Goal: Transaction & Acquisition: Purchase product/service

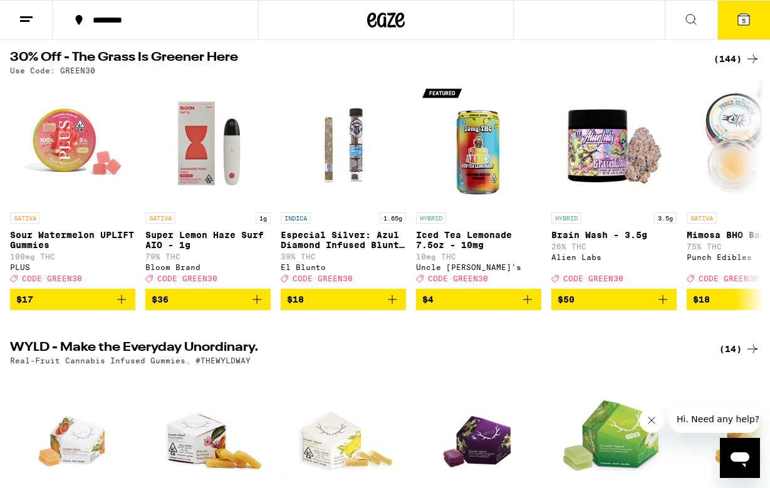
click at [730, 14] on button "5" at bounding box center [743, 20] width 53 height 39
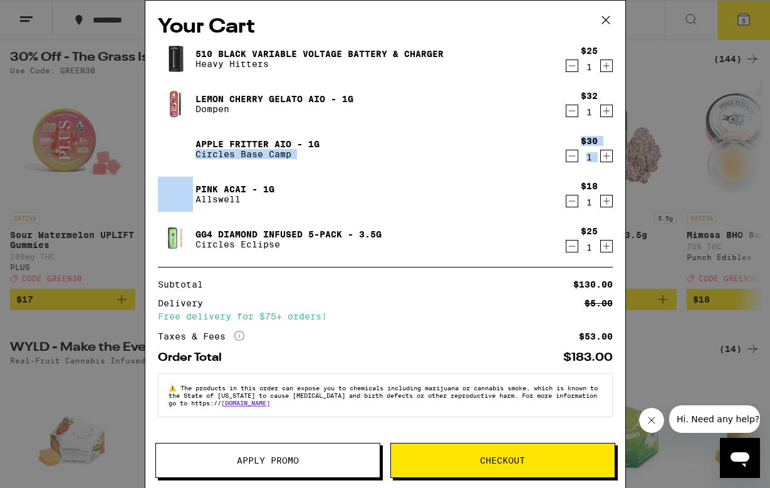
drag, startPoint x: 457, startPoint y: 170, endPoint x: 477, endPoint y: 142, distance: 33.7
click at [476, 138] on div "510 Black Variable Voltage Battery & Charger Heavy Hitters $25 1 Lemon Cherry G…" at bounding box center [385, 153] width 455 height 225
click at [480, 88] on div "Lemon Cherry Gelato AIO - 1g Dompen" at bounding box center [361, 103] width 406 height 35
click at [572, 114] on icon "Decrement" at bounding box center [571, 110] width 11 height 15
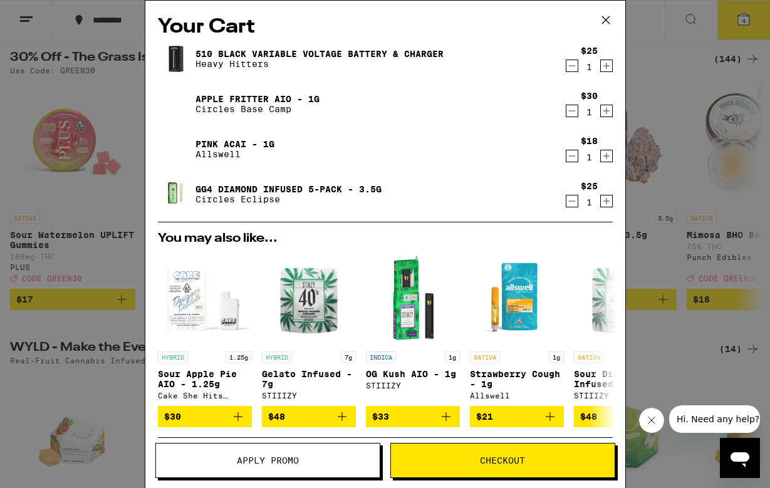
click at [93, 188] on div "Your Cart 510 Black Variable Voltage Battery & Charger Heavy Hitters $25 1 Appl…" at bounding box center [385, 244] width 770 height 488
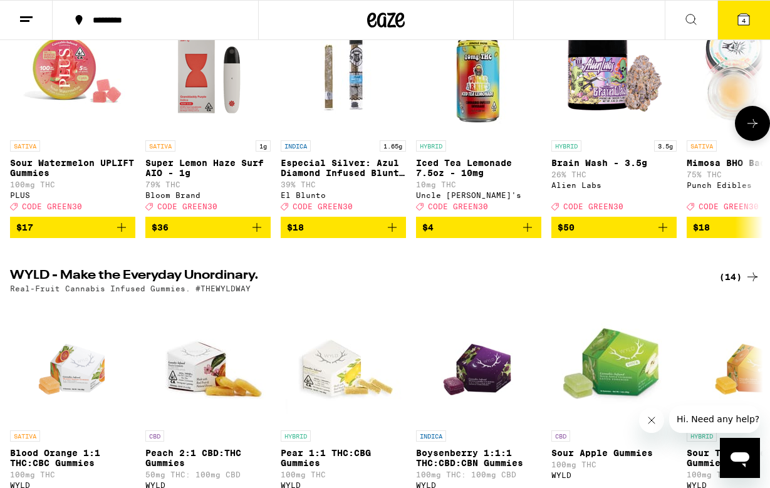
scroll to position [205, 0]
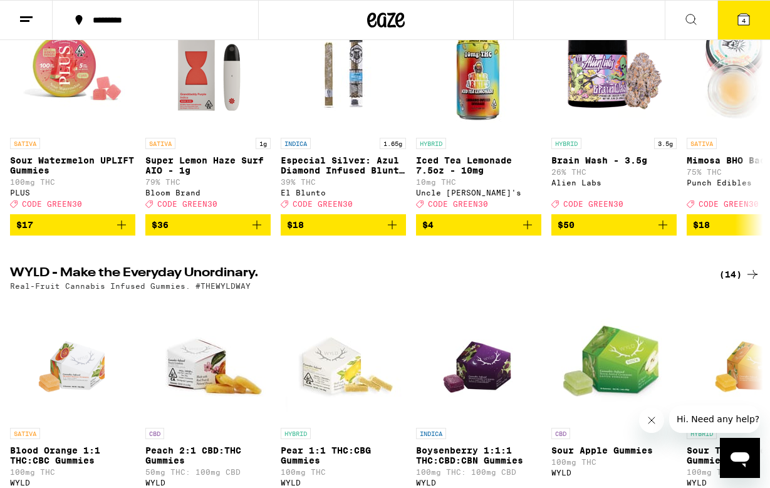
click at [741, 24] on icon at bounding box center [743, 19] width 11 height 11
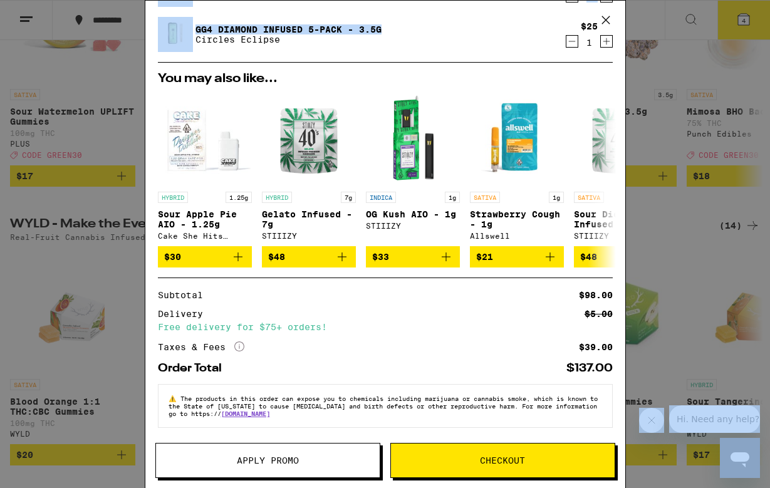
scroll to position [302, 0]
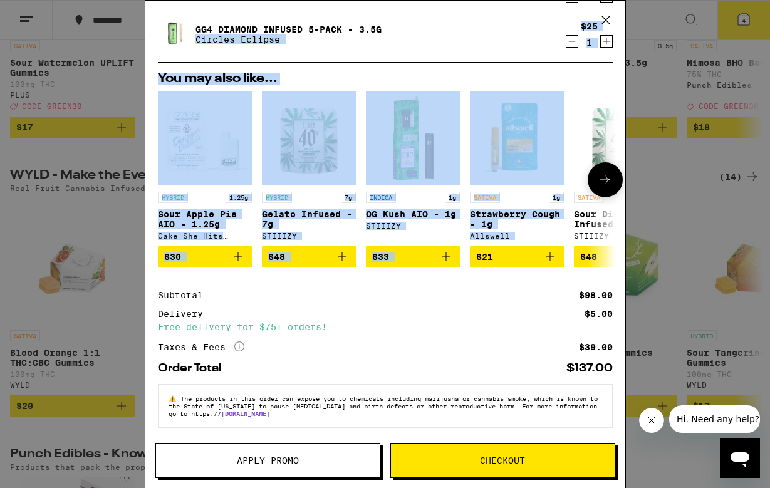
drag, startPoint x: 484, startPoint y: 191, endPoint x: 471, endPoint y: 250, distance: 60.9
click at [471, 250] on div "Your Cart 510 Black Variable Voltage Battery & Charger Heavy Hitters $25 1 Appl…" at bounding box center [385, 226] width 480 height 450
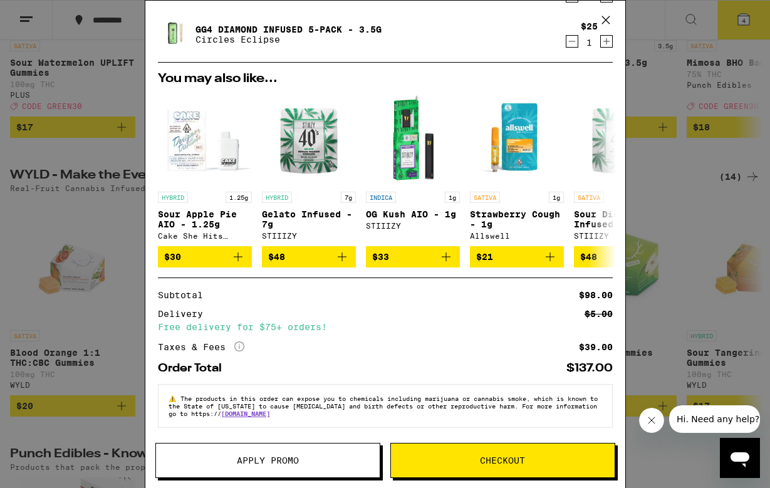
click at [686, 273] on div "Your Cart 510 Black Variable Voltage Battery & Charger Heavy Hitters $25 1 Appl…" at bounding box center [385, 244] width 770 height 488
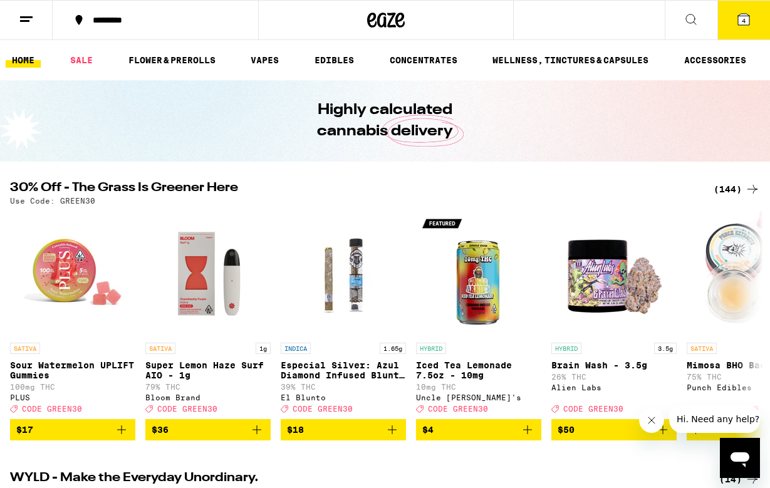
click at [725, 194] on div "(144)" at bounding box center [736, 189] width 46 height 15
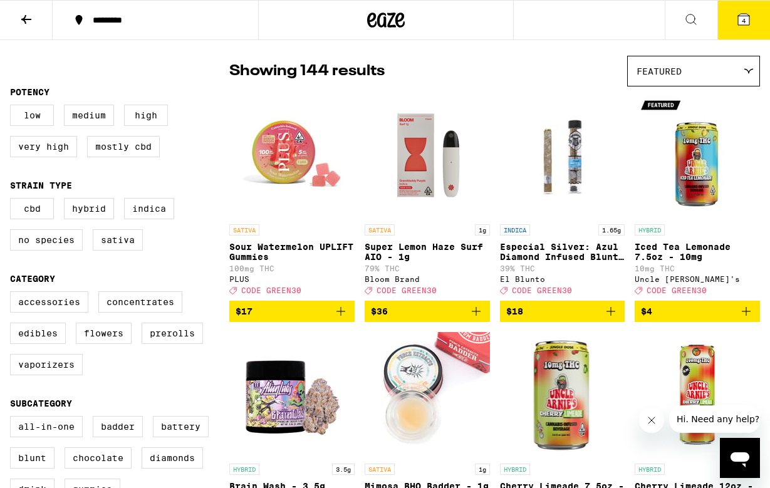
scroll to position [92, 0]
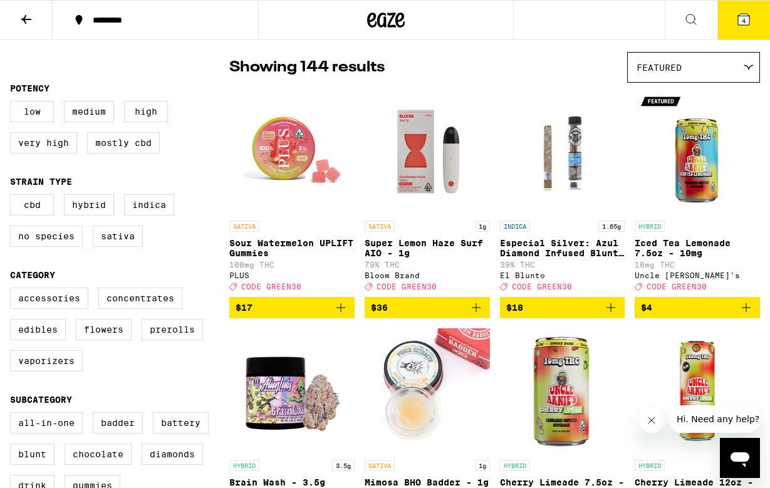
click at [745, 27] on button "4" at bounding box center [743, 20] width 53 height 39
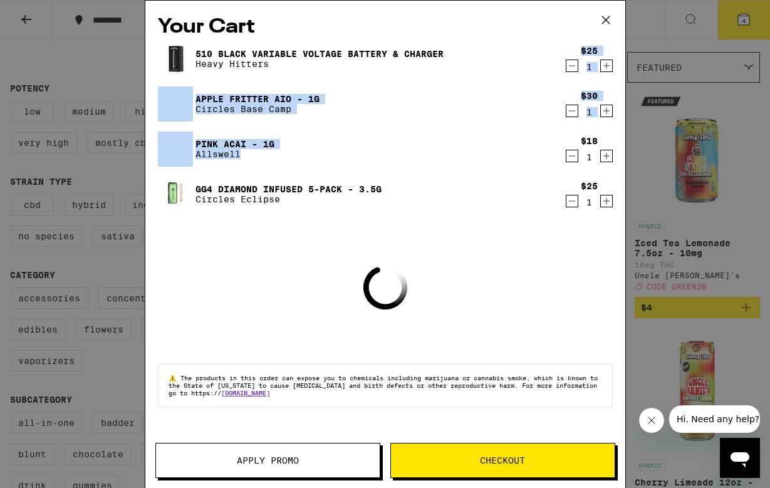
drag, startPoint x: 325, startPoint y: 152, endPoint x: 390, endPoint y: 71, distance: 103.4
click at [390, 71] on div "510 Black Variable Voltage Battery & Charger Heavy Hitters $25 1 Apple Fritter …" at bounding box center [385, 131] width 455 height 180
click at [395, 108] on div "Apple Fritter AIO - 1g Circles Base Camp" at bounding box center [361, 103] width 406 height 35
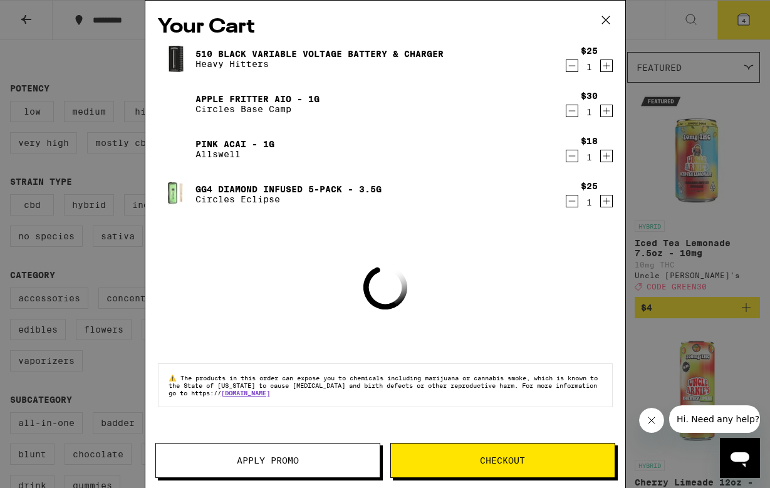
click at [61, 56] on div "Your Cart 510 Black Variable Voltage Battery & Charger Heavy Hitters $25 1 Appl…" at bounding box center [385, 244] width 770 height 488
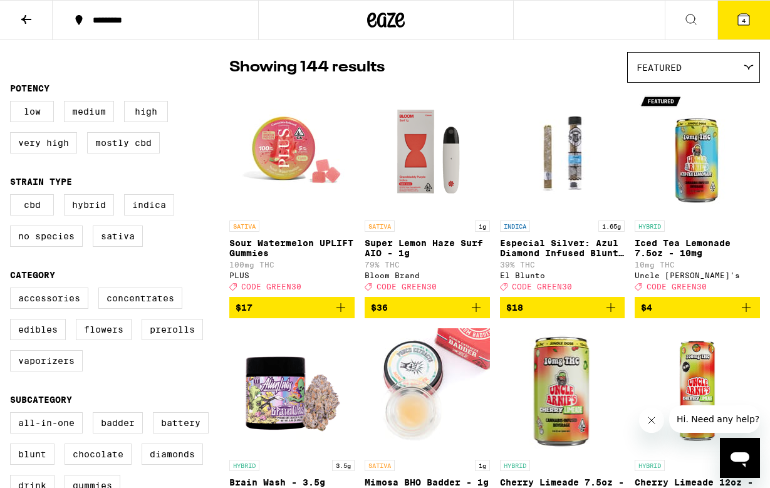
click at [23, 23] on icon at bounding box center [26, 19] width 15 height 15
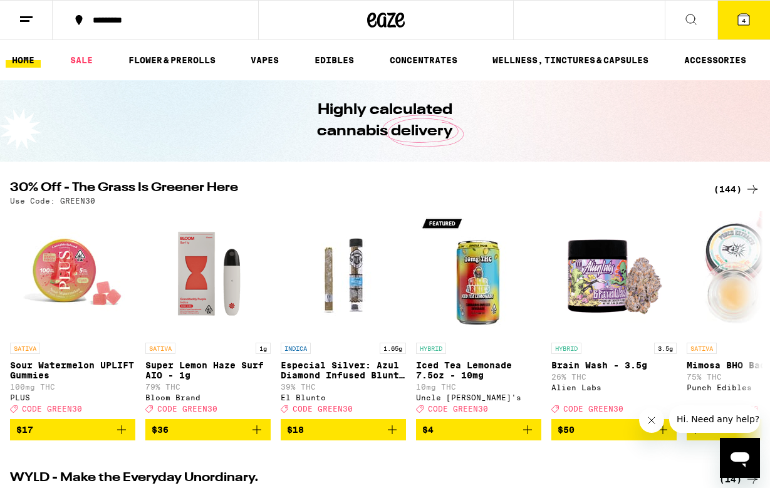
click at [750, 31] on button "4" at bounding box center [743, 20] width 53 height 39
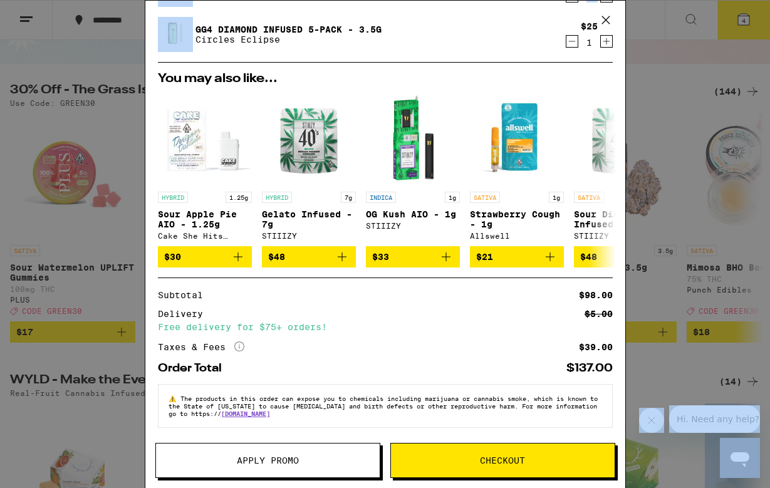
scroll to position [195, 0]
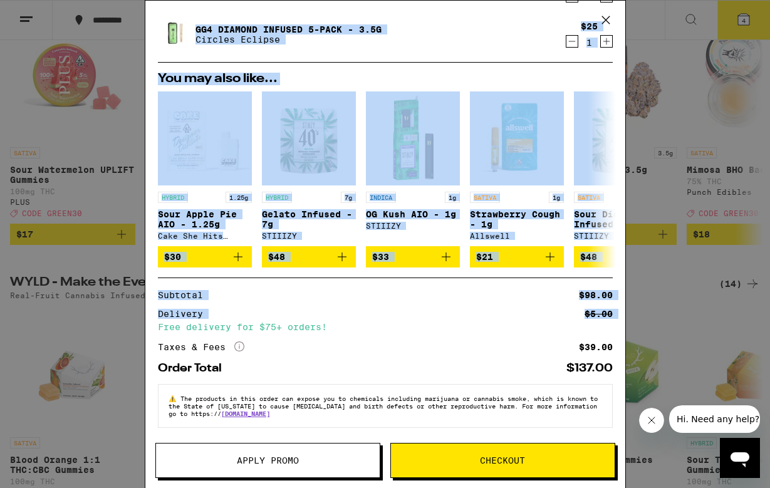
drag, startPoint x: 479, startPoint y: 286, endPoint x: 473, endPoint y: 316, distance: 30.7
click at [473, 316] on div "Your Cart 510 Black Variable Voltage Battery & Charger Heavy Hitters $25 1 Appl…" at bounding box center [385, 226] width 480 height 450
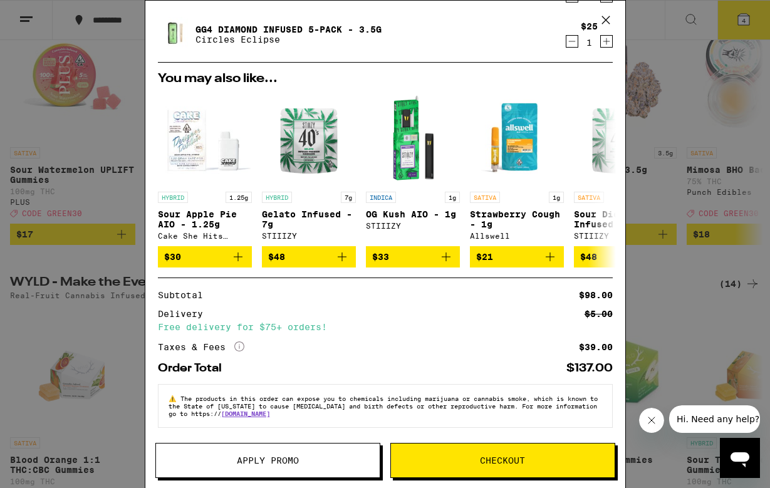
click at [450, 342] on div "Taxes & Fees More Info $39.00" at bounding box center [385, 346] width 455 height 11
click at [82, 344] on div "Your Cart 510 Black Variable Voltage Battery & Charger Heavy Hitters $25 1 Appl…" at bounding box center [385, 244] width 770 height 488
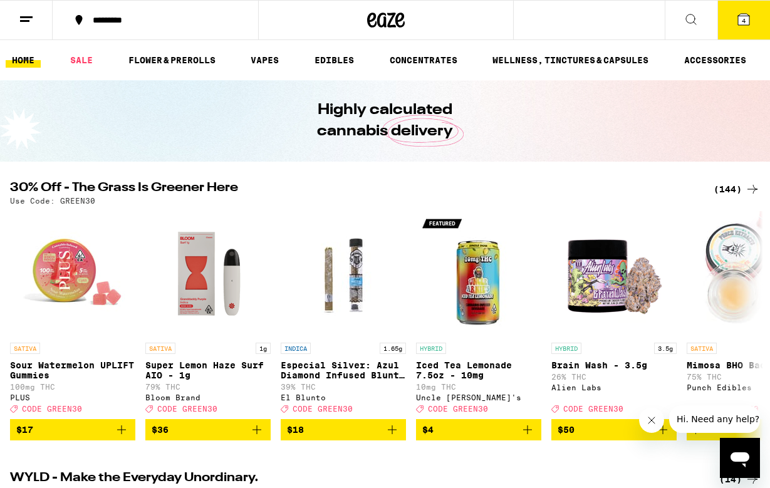
click at [739, 29] on button "4" at bounding box center [743, 20] width 53 height 39
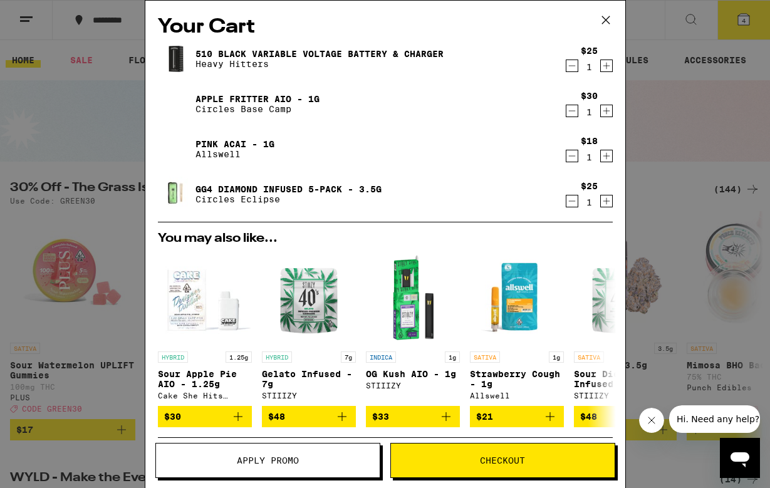
click at [98, 267] on div "Your Cart 510 Black Variable Voltage Battery & Charger Heavy Hitters $25 1 Appl…" at bounding box center [385, 244] width 770 height 488
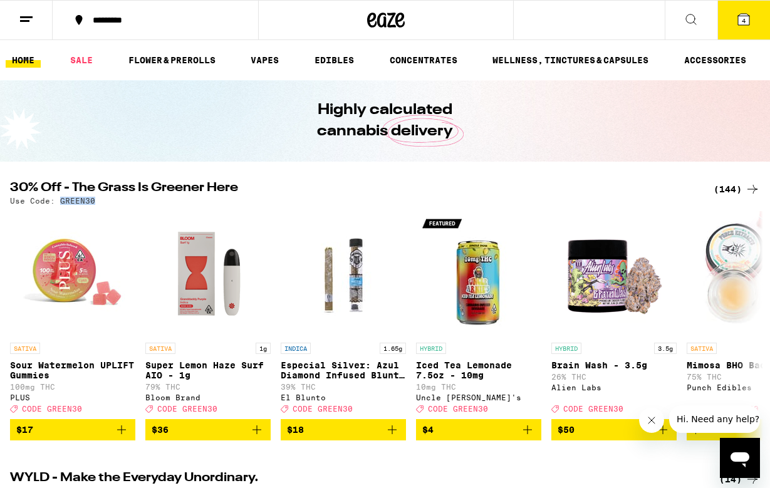
drag, startPoint x: 98, startPoint y: 202, endPoint x: 59, endPoint y: 200, distance: 38.2
click at [59, 200] on div "Use Code: GREEN30" at bounding box center [385, 201] width 750 height 8
copy p "GREEN30"
click at [747, 26] on icon at bounding box center [743, 19] width 15 height 15
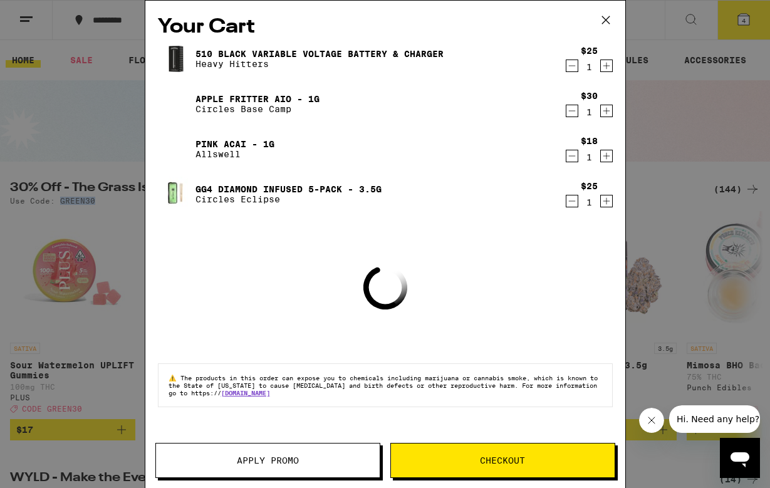
click at [272, 448] on button "Apply Promo" at bounding box center [267, 460] width 225 height 35
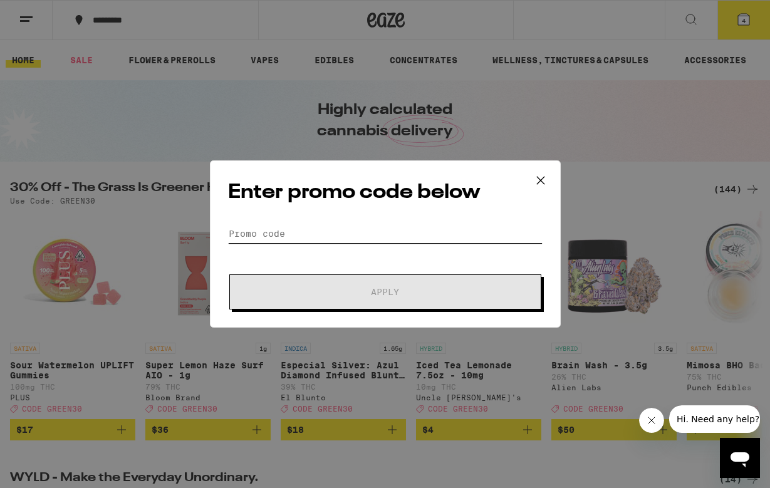
click at [329, 240] on input "Promo Code" at bounding box center [385, 233] width 314 height 19
paste input "GREEN30"
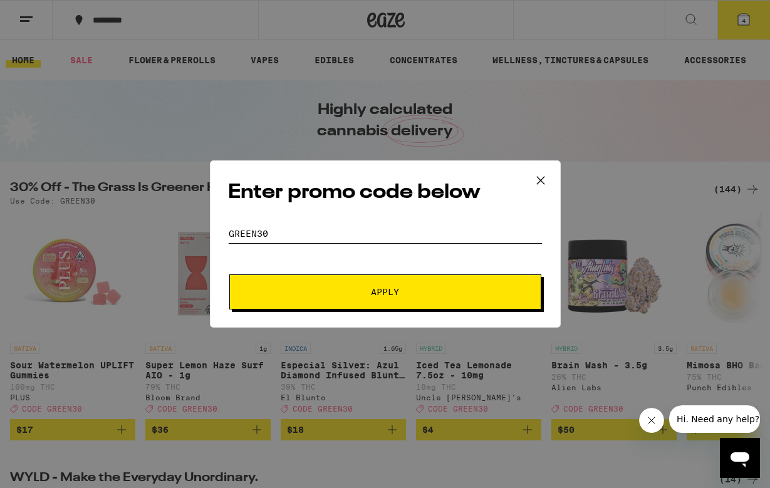
type input "GREEN30"
click at [343, 281] on button "Apply" at bounding box center [385, 291] width 312 height 35
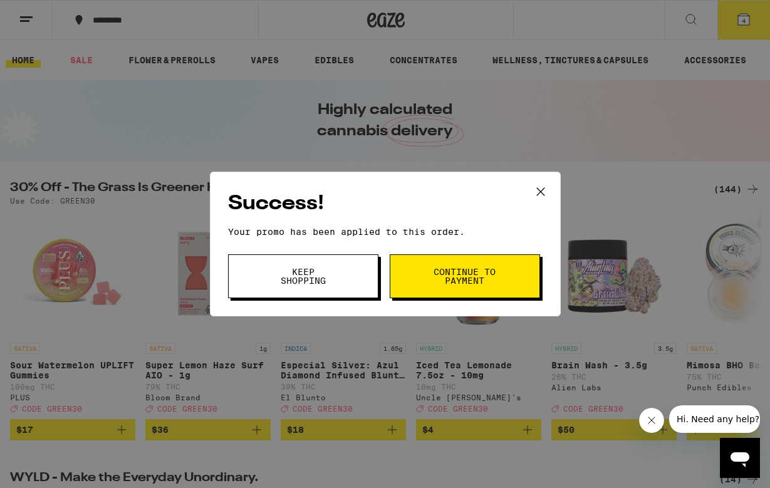
click at [439, 276] on span "Continue to payment" at bounding box center [465, 276] width 64 height 18
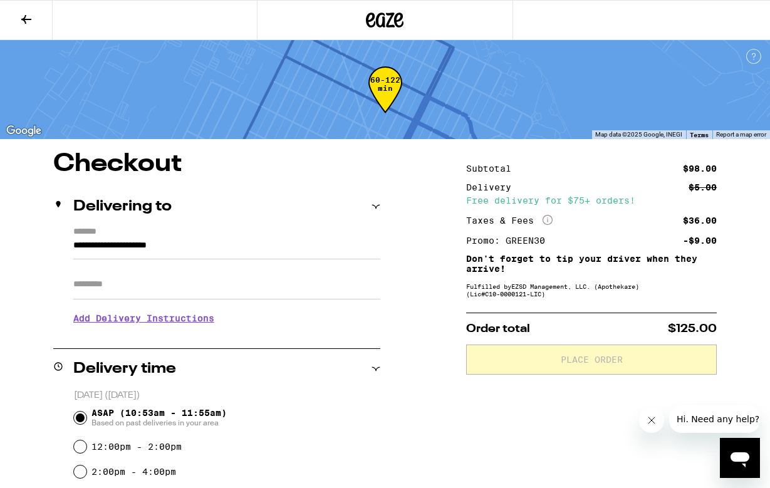
click at [306, 250] on input "**********" at bounding box center [226, 248] width 307 height 21
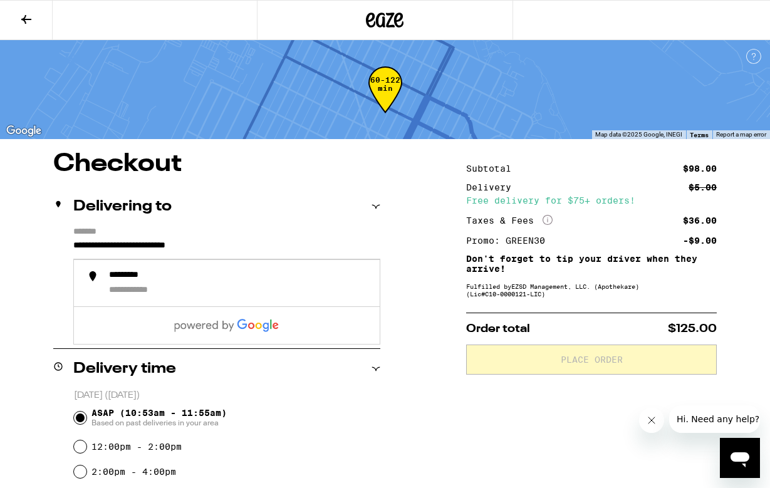
type input "**********"
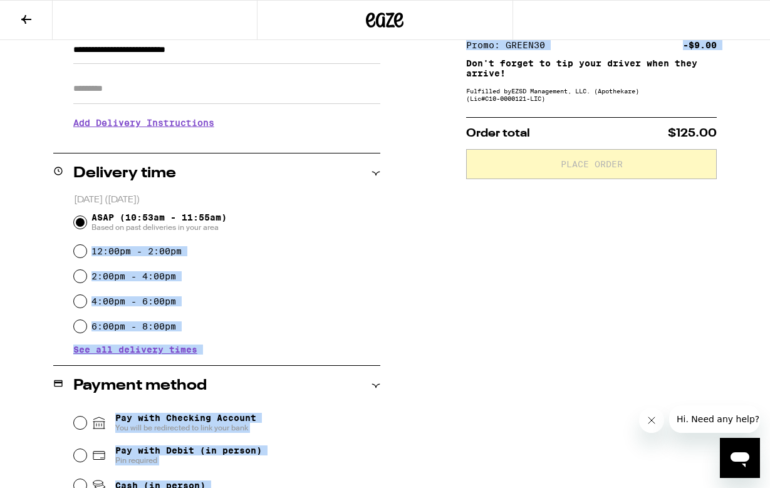
drag, startPoint x: 430, startPoint y: 251, endPoint x: 406, endPoint y: 234, distance: 29.2
click at [406, 234] on div "**********" at bounding box center [385, 344] width 770 height 777
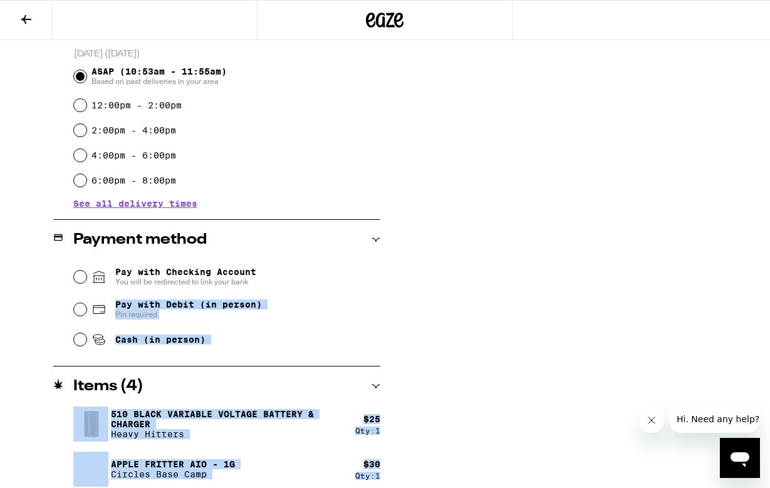
drag, startPoint x: 436, startPoint y: 311, endPoint x: 410, endPoint y: 294, distance: 31.3
click at [410, 294] on div "**********" at bounding box center [385, 198] width 770 height 777
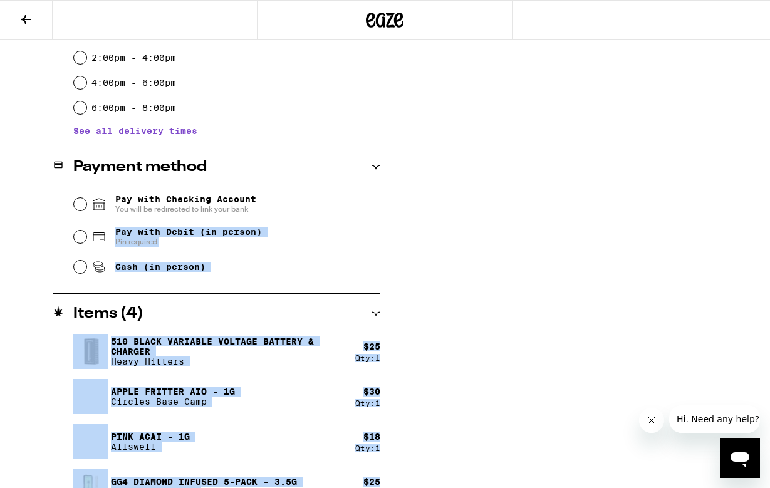
scroll to position [441, 0]
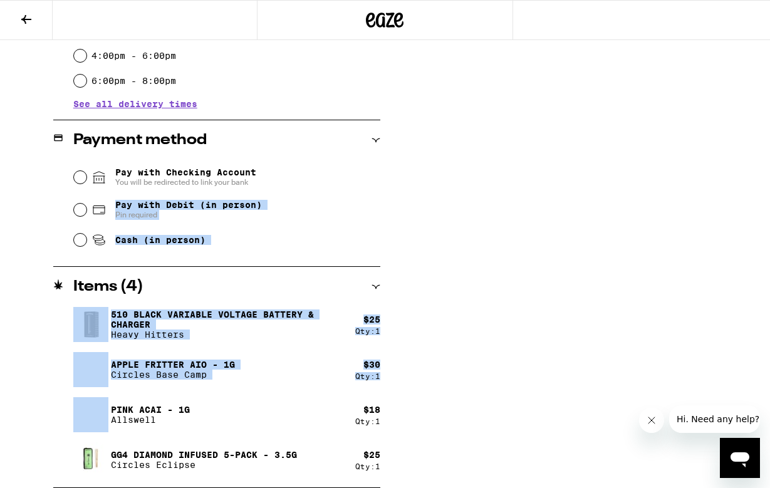
drag, startPoint x: 410, startPoint y: 294, endPoint x: 408, endPoint y: 374, distance: 80.2
click at [407, 375] on div "**********" at bounding box center [385, 99] width 770 height 777
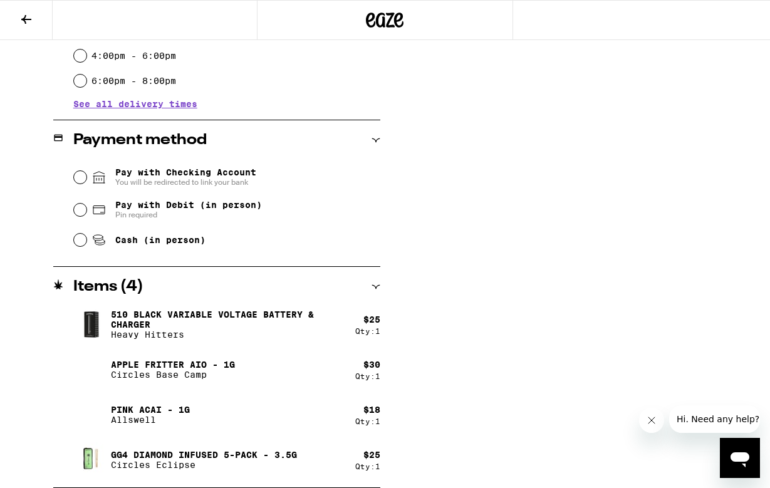
click at [408, 388] on div "**********" at bounding box center [385, 99] width 770 height 777
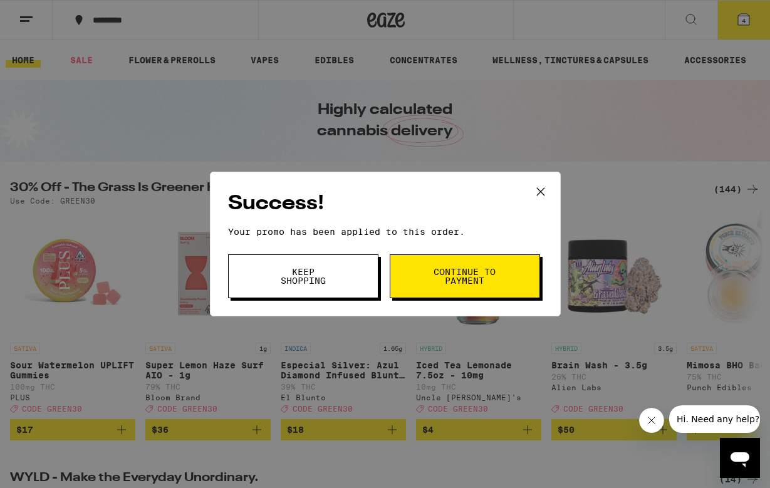
click at [545, 199] on icon at bounding box center [540, 191] width 19 height 19
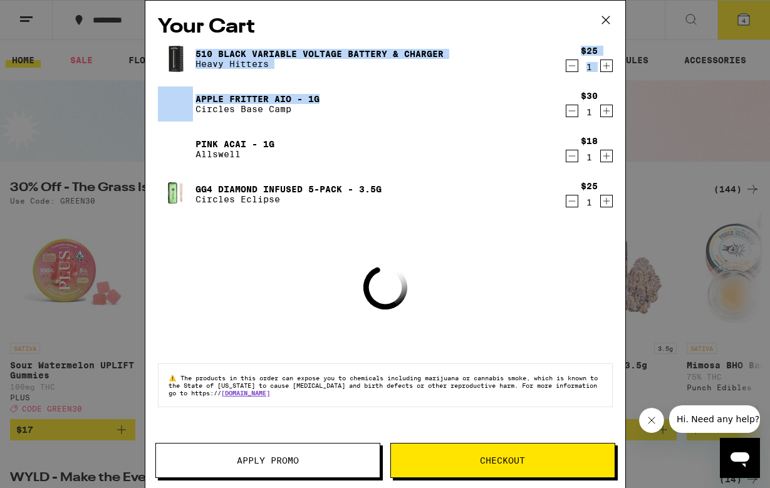
drag, startPoint x: 544, startPoint y: 53, endPoint x: 545, endPoint y: 40, distance: 12.6
click at [544, 41] on div "510 Black Variable Voltage Battery & Charger Heavy Hitters $25 1 Apple Fritter …" at bounding box center [385, 131] width 455 height 180
click at [604, 23] on icon at bounding box center [605, 20] width 19 height 19
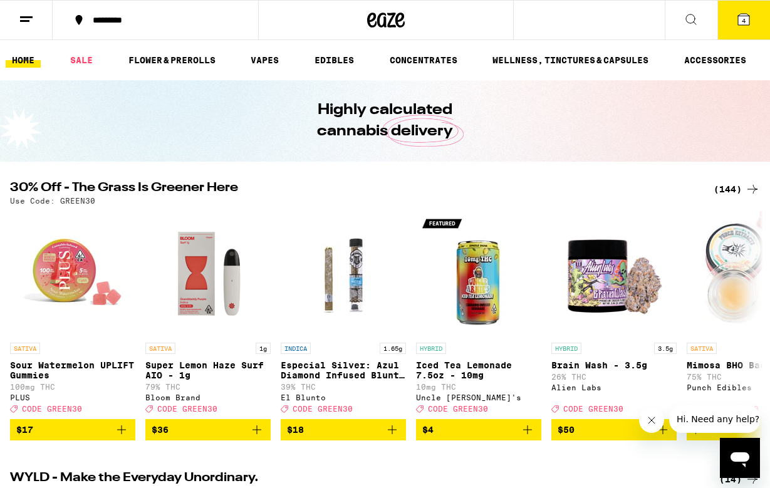
click at [733, 13] on button "4" at bounding box center [743, 20] width 53 height 39
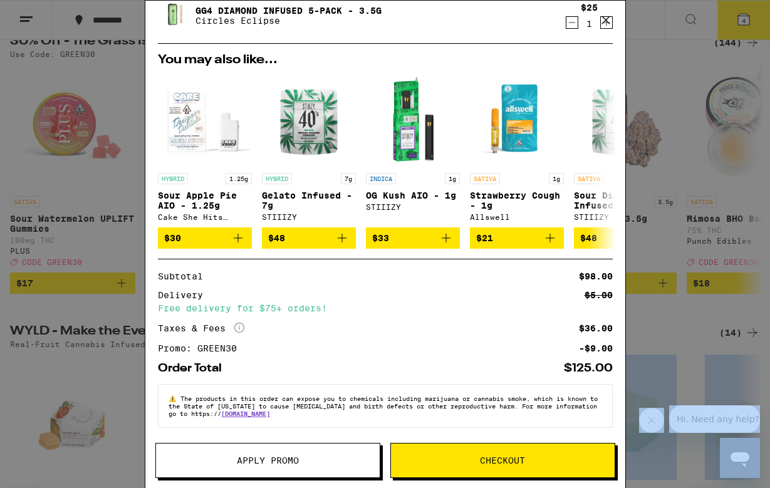
scroll to position [244, 0]
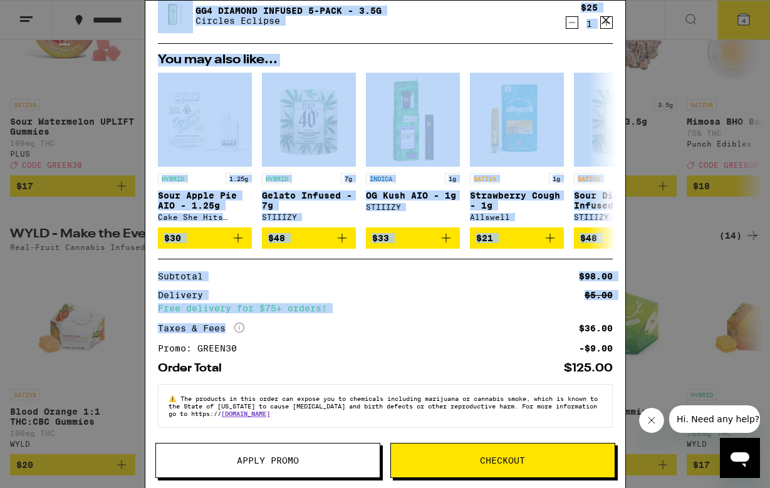
drag, startPoint x: 379, startPoint y: 150, endPoint x: 391, endPoint y: 328, distance: 177.6
click at [391, 328] on div "Your Cart 510 Black Variable Voltage Battery & Charger Heavy Hitters $25 1 Appl…" at bounding box center [385, 226] width 480 height 450
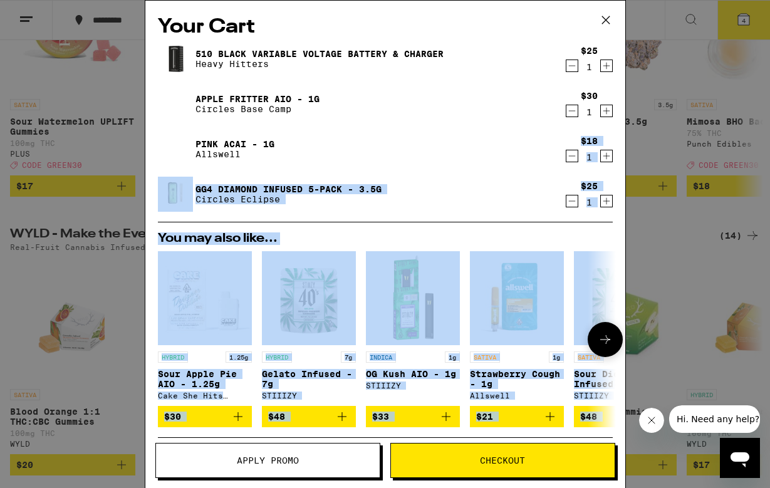
scroll to position [0, 0]
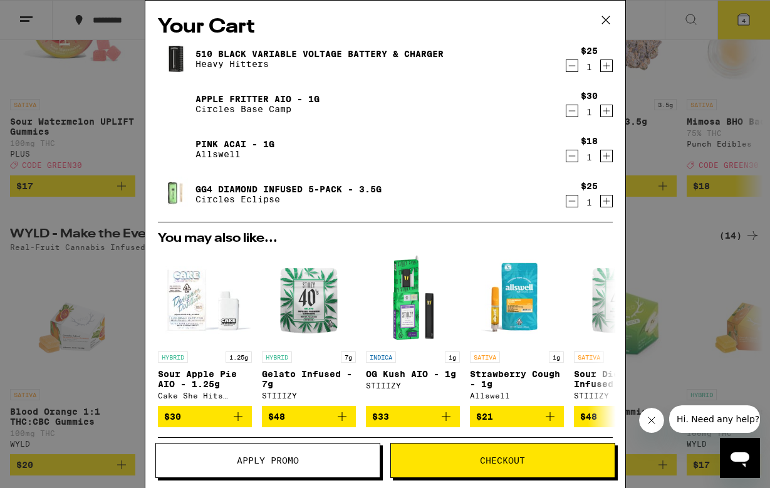
click at [379, 119] on div "Apple Fritter AIO - 1g Circles Base Camp" at bounding box center [361, 103] width 406 height 35
click at [567, 68] on icon "Decrement" at bounding box center [571, 65] width 11 height 15
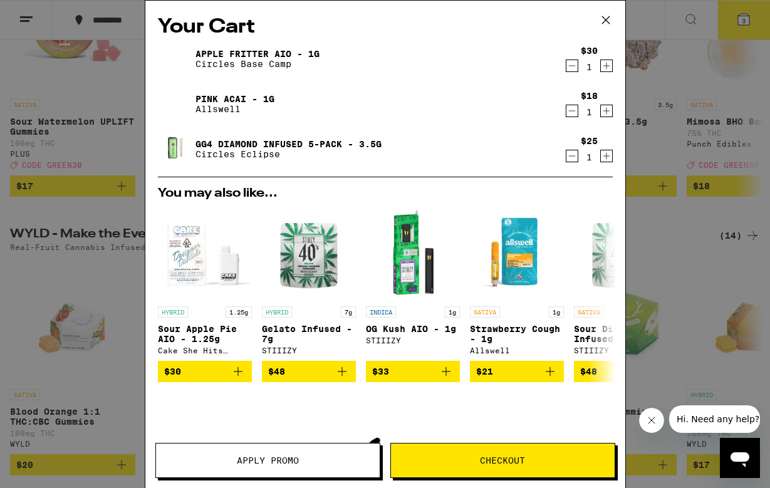
click at [686, 105] on div "Your Cart Apple Fritter AIO - 1g Circles Base Camp $30 1 Pink Acai - 1g Allswel…" at bounding box center [385, 244] width 770 height 488
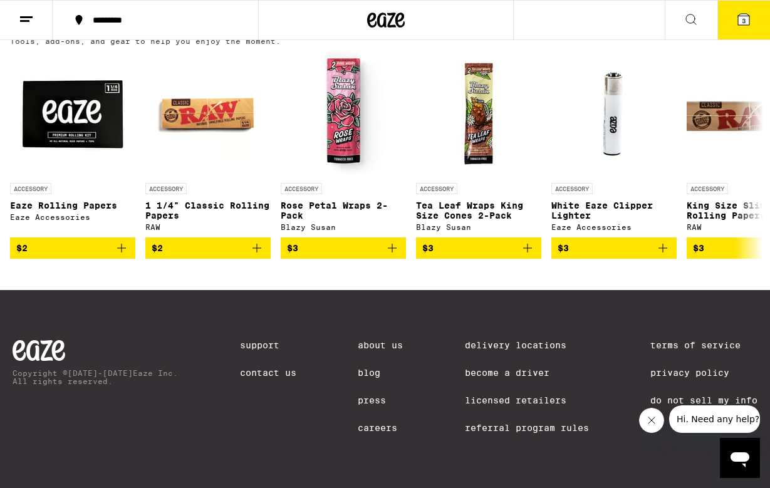
scroll to position [5667, 0]
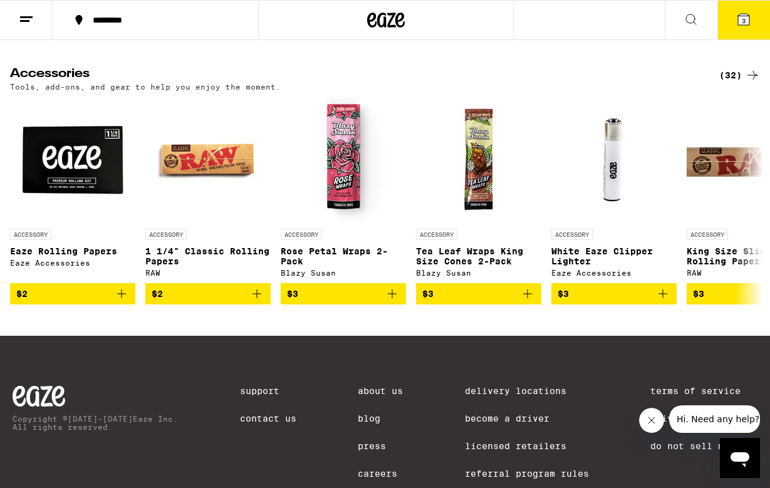
click at [732, 83] on div "(32)" at bounding box center [739, 75] width 41 height 15
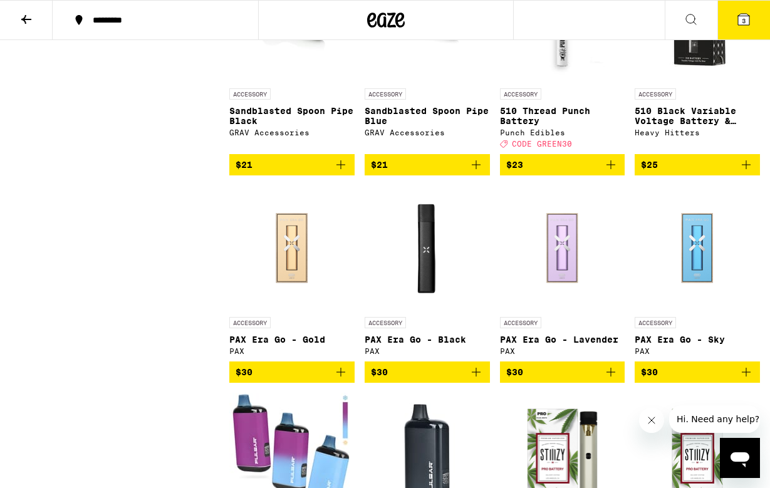
scroll to position [1065, 0]
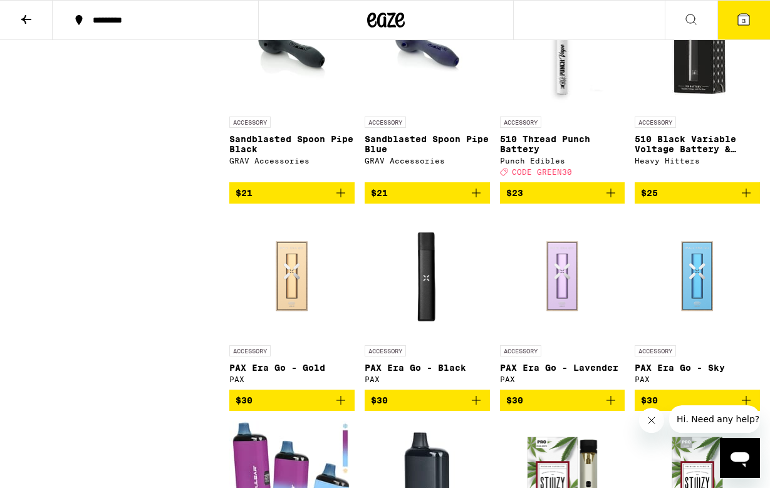
click at [572, 128] on div "ACCESSORY" at bounding box center [562, 121] width 125 height 11
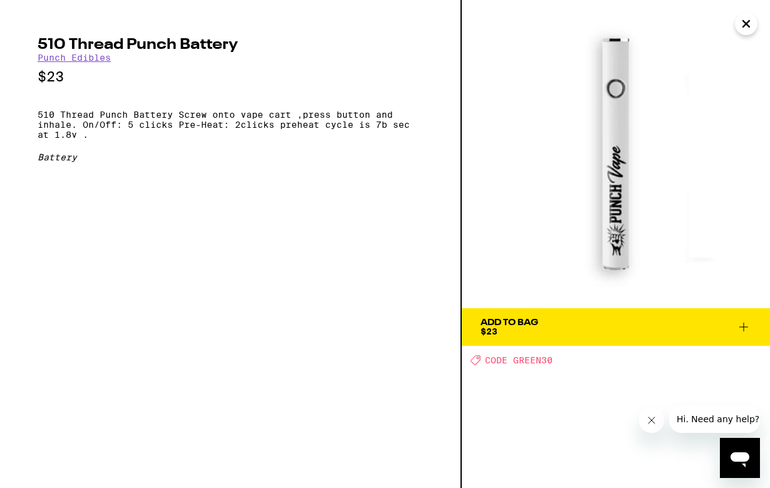
click at [551, 329] on span "Add To Bag $23" at bounding box center [615, 327] width 271 height 18
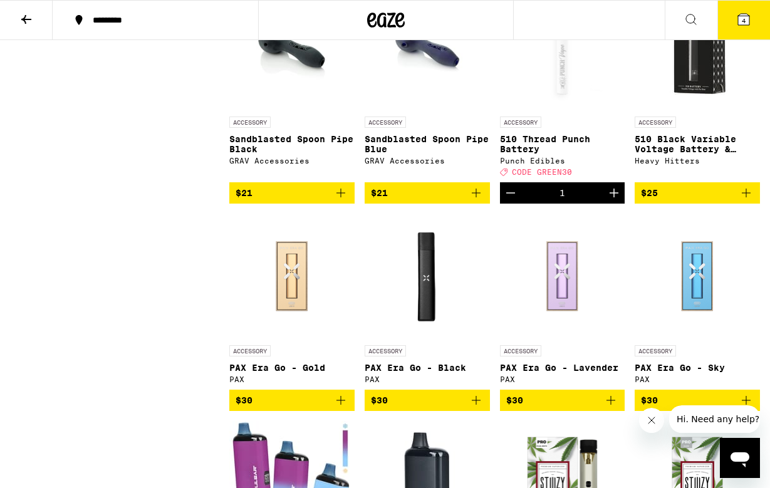
click at [580, 165] on div "Punch Edibles" at bounding box center [562, 161] width 125 height 8
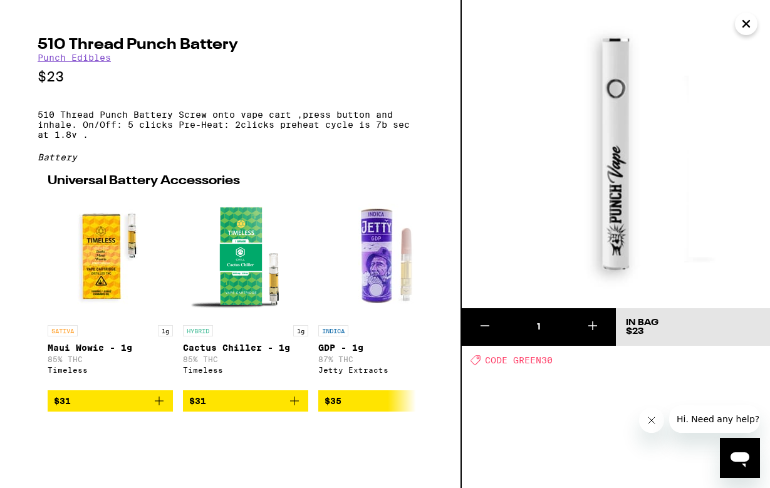
click at [741, 28] on icon "Close" at bounding box center [745, 23] width 15 height 19
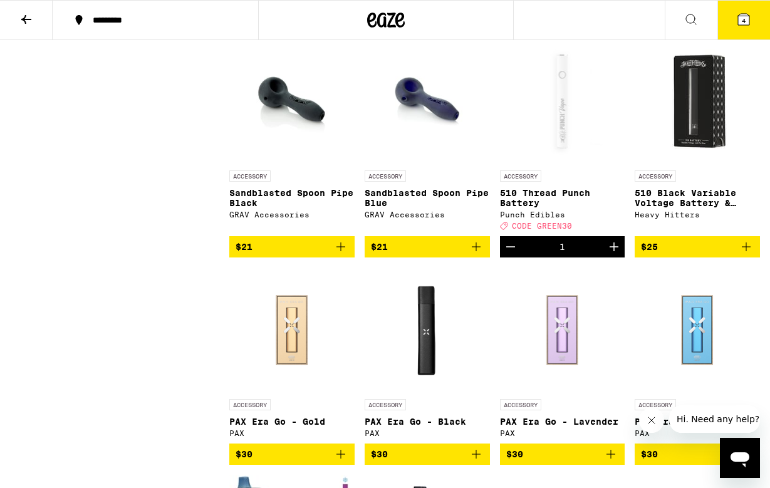
scroll to position [1009, 0]
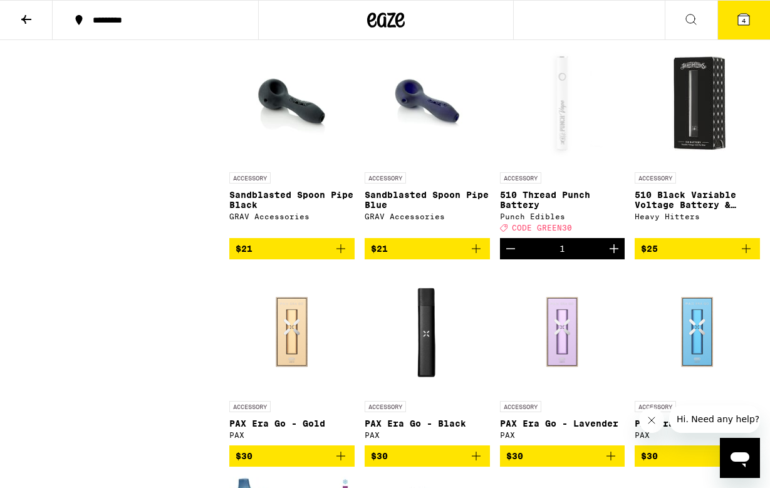
click at [699, 155] on img "Open page for 510 Black Variable Voltage Battery & Charger from Heavy Hitters" at bounding box center [696, 103] width 125 height 125
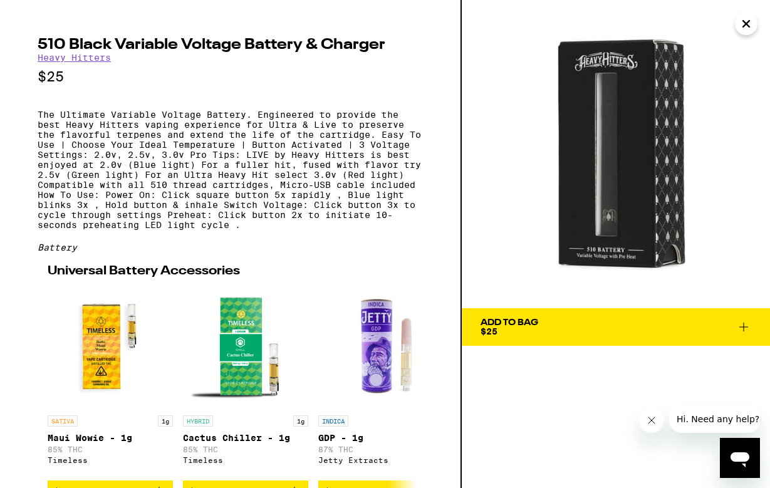
click at [585, 328] on span "Add To Bag $25" at bounding box center [615, 327] width 271 height 18
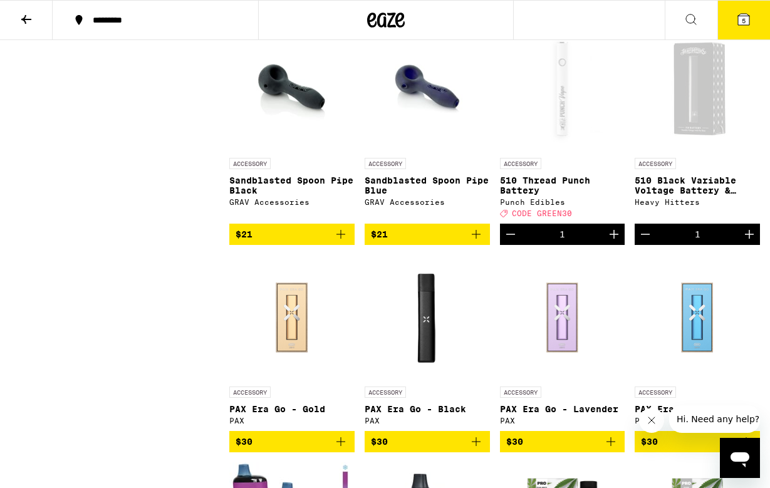
scroll to position [1009, 0]
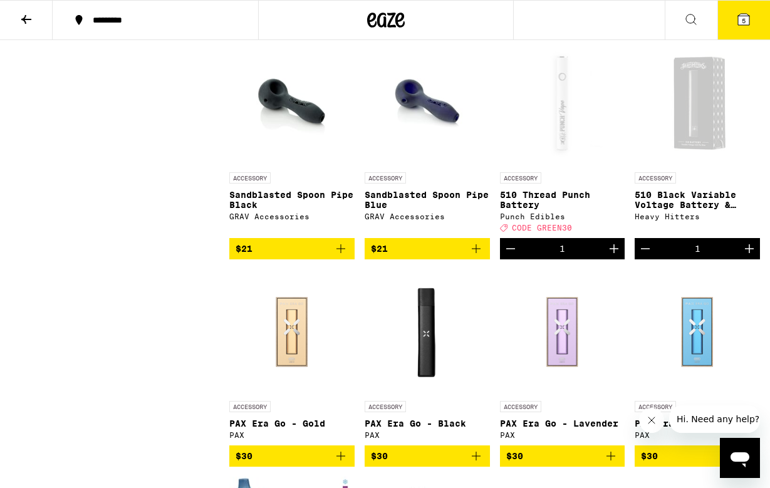
click at [597, 183] on div "ACCESSORY" at bounding box center [562, 177] width 125 height 11
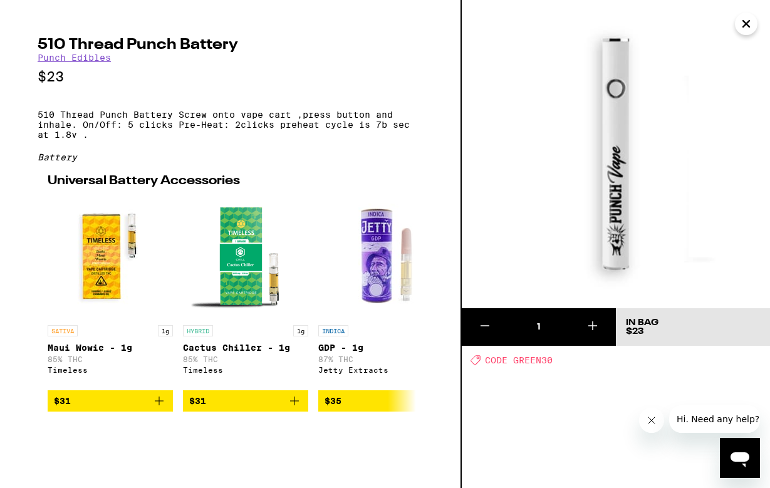
click at [740, 29] on icon "Close" at bounding box center [745, 23] width 15 height 19
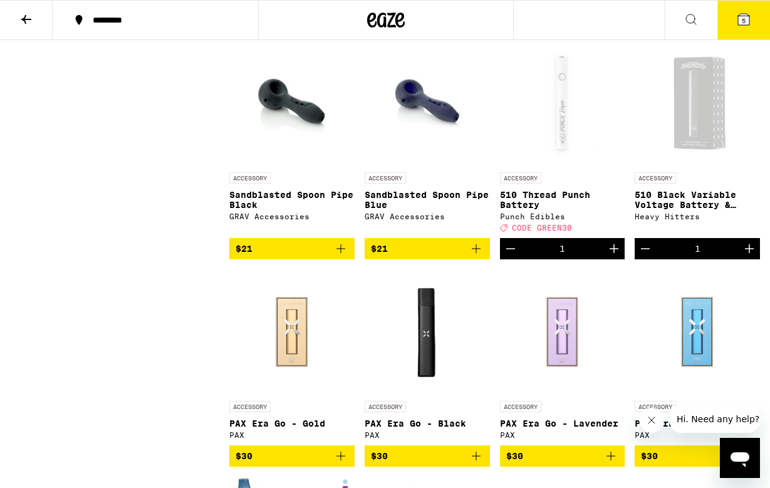
click at [743, 23] on span "5" at bounding box center [743, 21] width 4 height 8
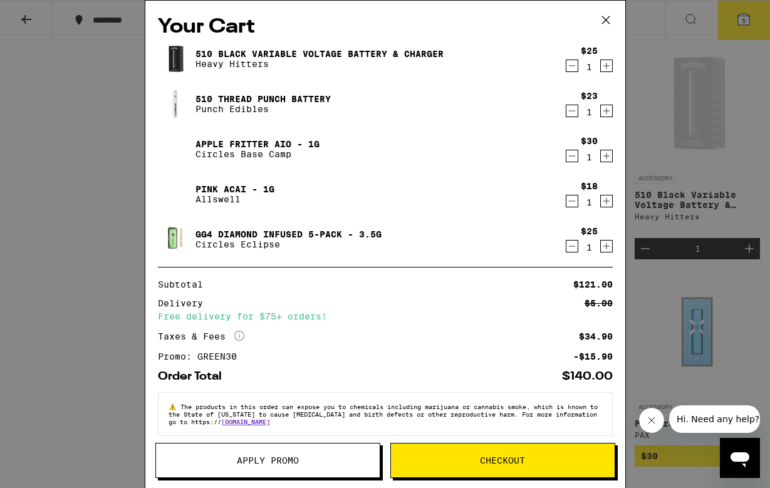
click at [569, 64] on icon "Decrement" at bounding box center [571, 65] width 11 height 15
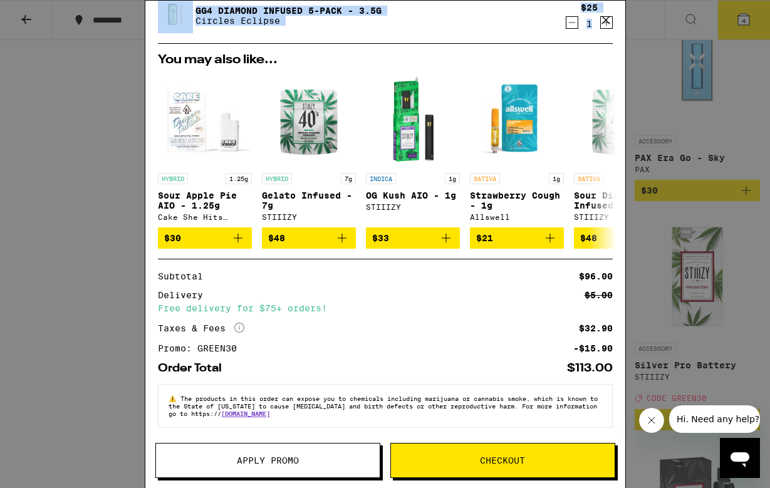
scroll to position [186, 0]
drag, startPoint x: 411, startPoint y: 133, endPoint x: 370, endPoint y: 338, distance: 208.9
click at [375, 325] on div "Your Cart 510 Thread Punch Battery Punch Edibles $23 1 Apple Fritter AIO - 1g C…" at bounding box center [385, 226] width 480 height 450
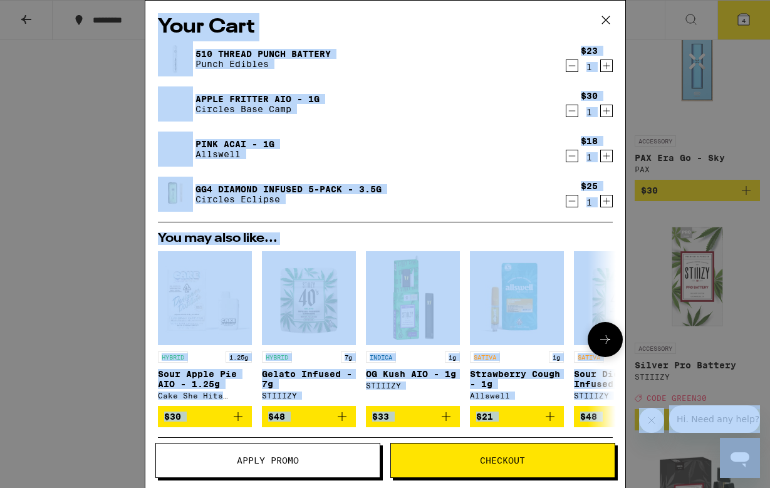
scroll to position [1246, 0]
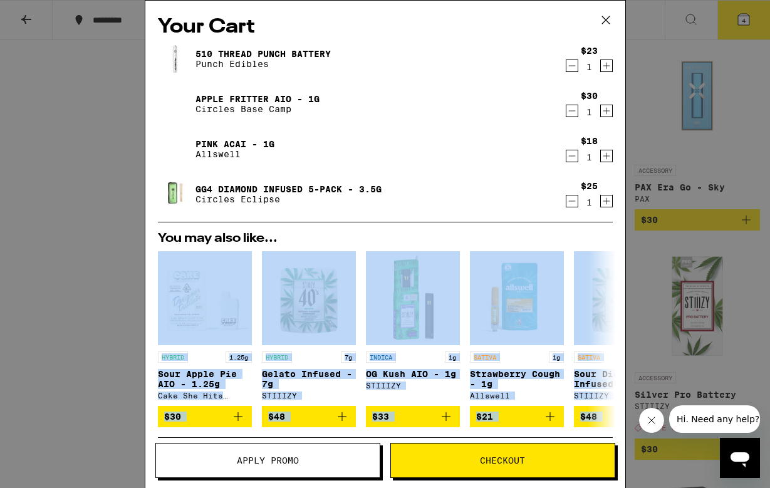
drag, startPoint x: 476, startPoint y: 345, endPoint x: 465, endPoint y: 233, distance: 112.6
click at [465, 233] on div "Your Cart 510 Thread Punch Battery Punch Edibles $23 1 Apple Fritter AIO - 1g C…" at bounding box center [385, 226] width 480 height 450
click at [665, 226] on div "Your Cart 510 Thread Punch Battery Punch Edibles $23 1 Apple Fritter AIO - 1g C…" at bounding box center [385, 244] width 770 height 488
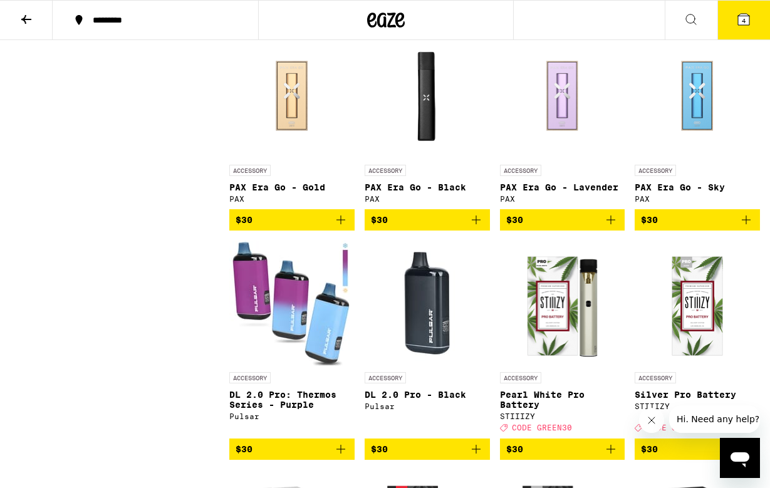
click at [35, 21] on button at bounding box center [26, 20] width 53 height 39
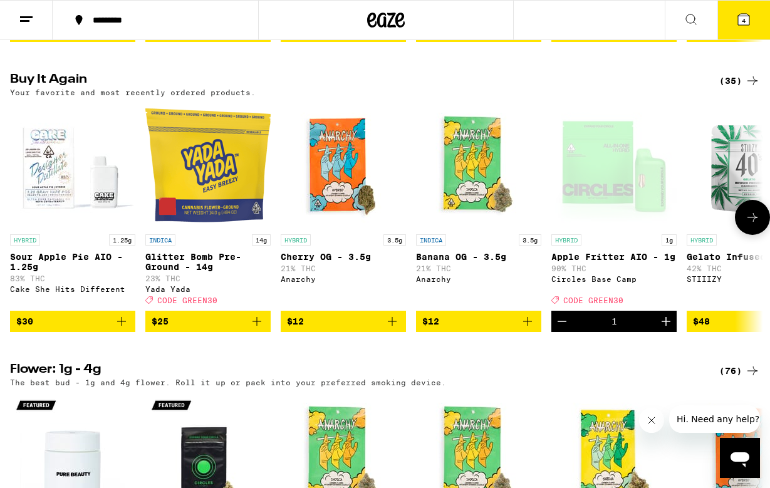
scroll to position [968, 0]
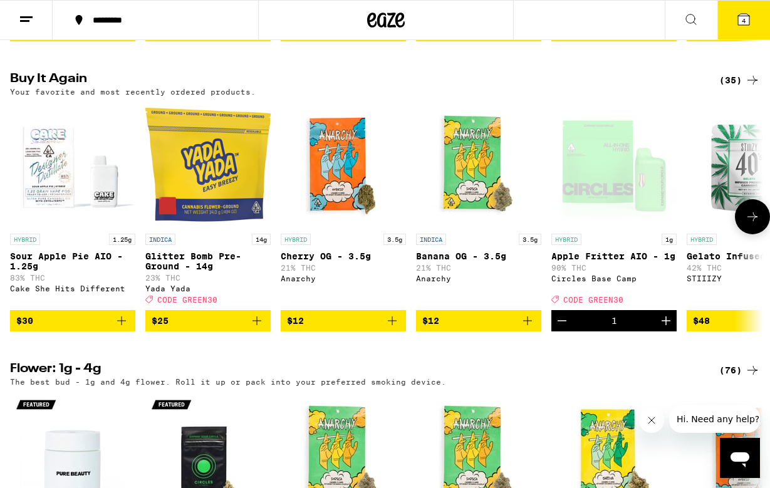
click at [463, 222] on img "Open page for Banana OG - 3.5g from Anarchy" at bounding box center [478, 164] width 125 height 125
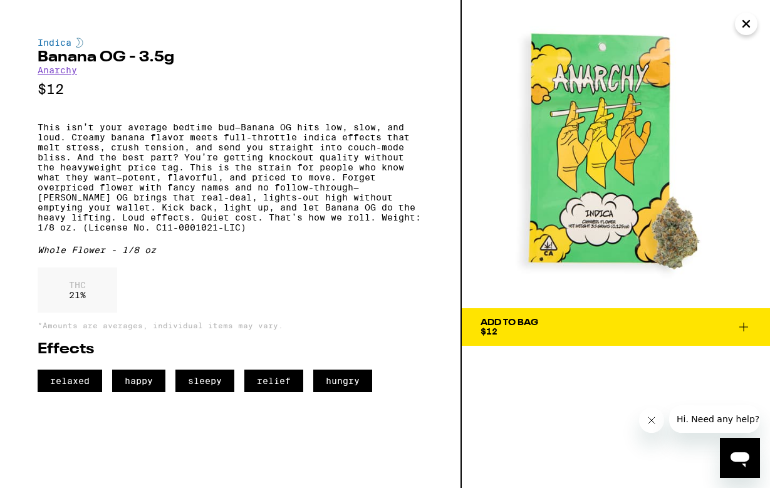
click at [530, 313] on button "Add To Bag $12" at bounding box center [616, 327] width 308 height 38
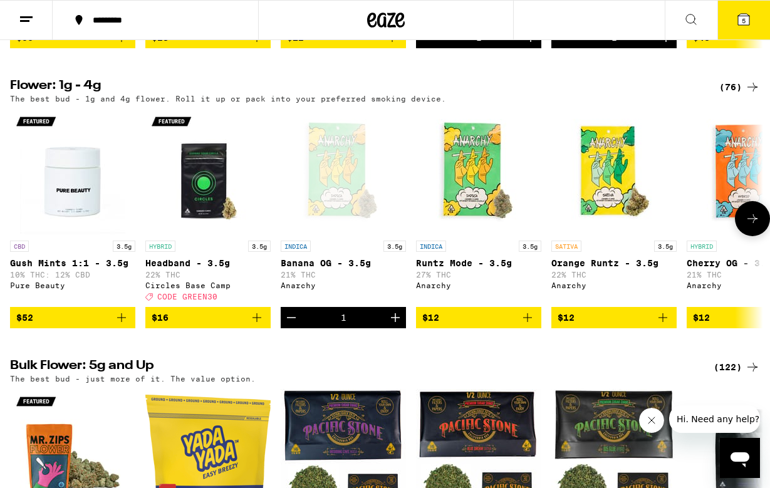
scroll to position [1256, 0]
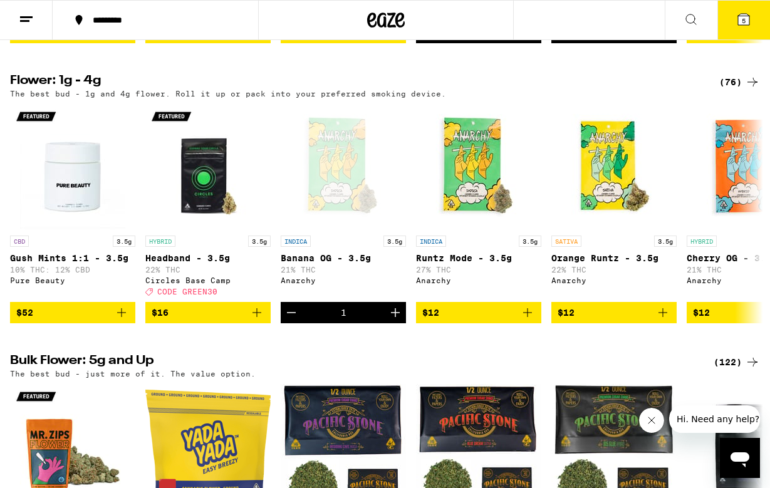
click at [732, 29] on button "5" at bounding box center [743, 20] width 53 height 39
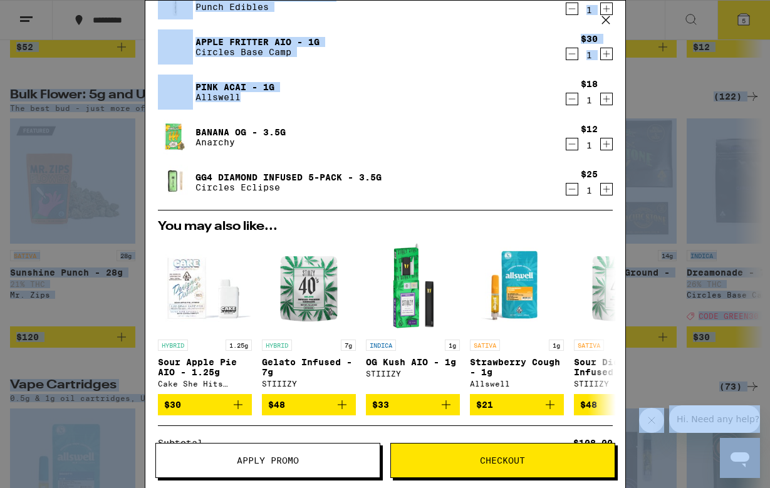
scroll to position [1330, 0]
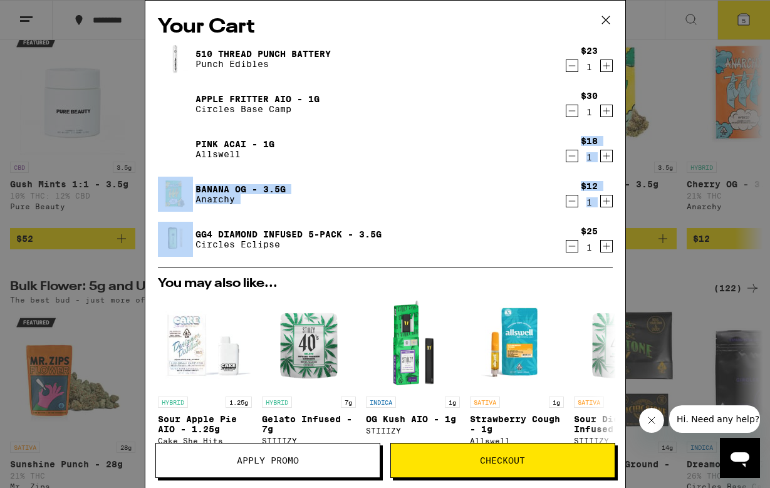
drag, startPoint x: 438, startPoint y: 164, endPoint x: 446, endPoint y: 216, distance: 52.6
click at [446, 216] on div "510 Thread Punch Battery Punch Edibles $23 1 Apple Fritter AIO - 1g Circles Bas…" at bounding box center [385, 153] width 455 height 225
click at [432, 165] on div "Pink Acai - 1g Allswell" at bounding box center [361, 149] width 406 height 35
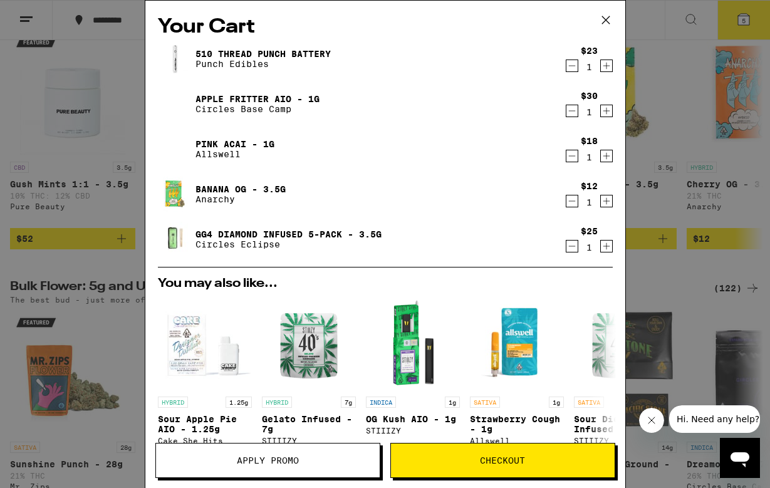
click at [565, 205] on button "Decrement" at bounding box center [571, 201] width 13 height 13
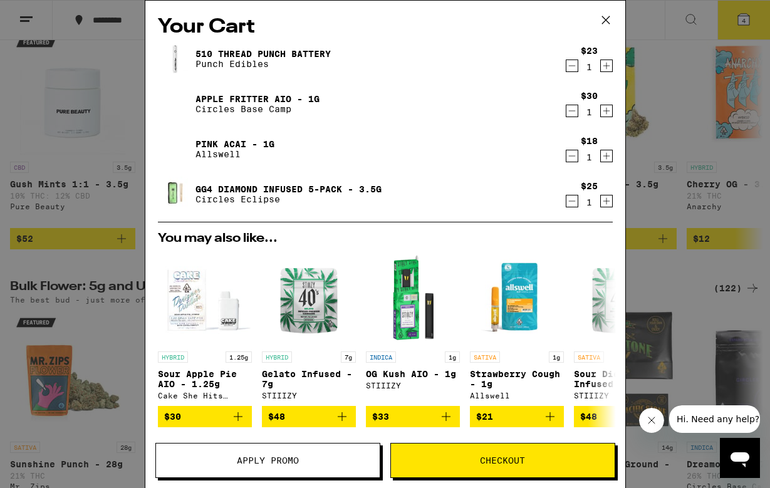
click at [73, 185] on div "Your Cart 510 Thread Punch Battery Punch Edibles $23 1 Apple Fritter AIO - 1g C…" at bounding box center [385, 244] width 770 height 488
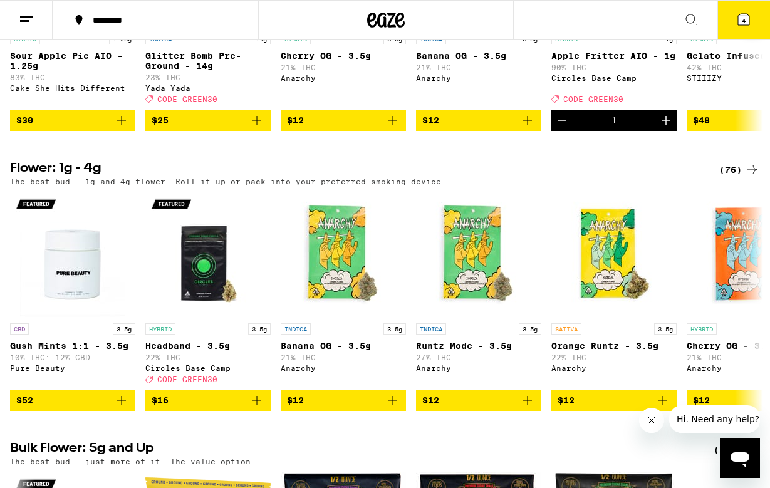
scroll to position [1154, 0]
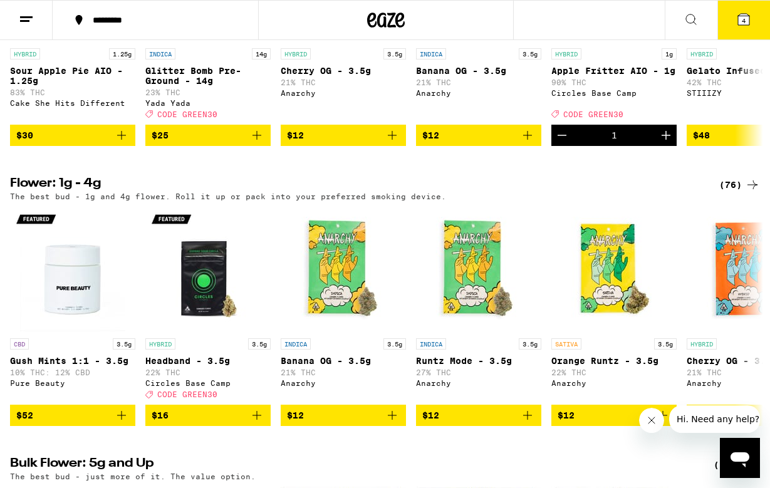
click at [728, 192] on div "(76)" at bounding box center [739, 184] width 41 height 15
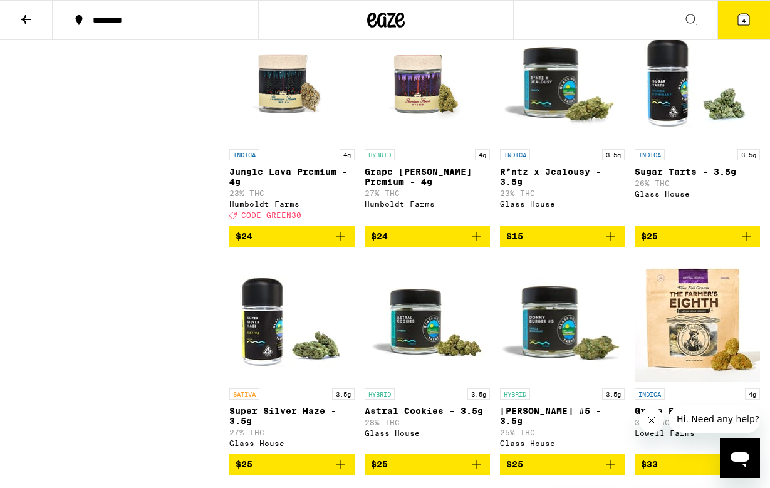
scroll to position [1090, 0]
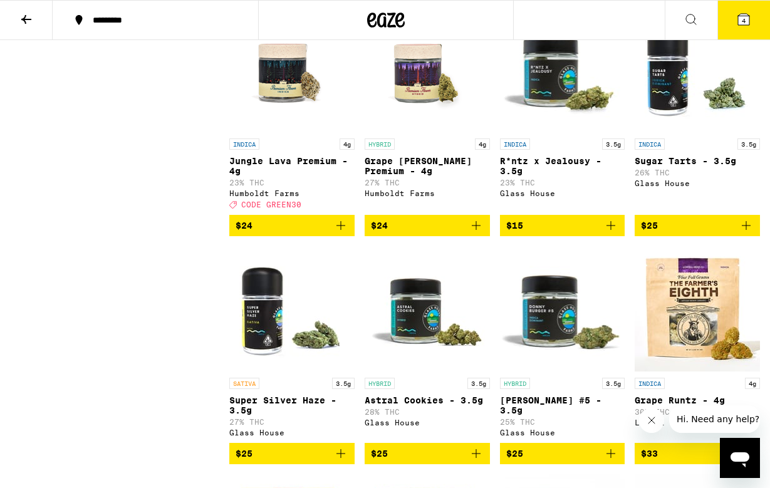
click at [308, 176] on p "Jungle Lava Premium - 4g" at bounding box center [291, 166] width 125 height 20
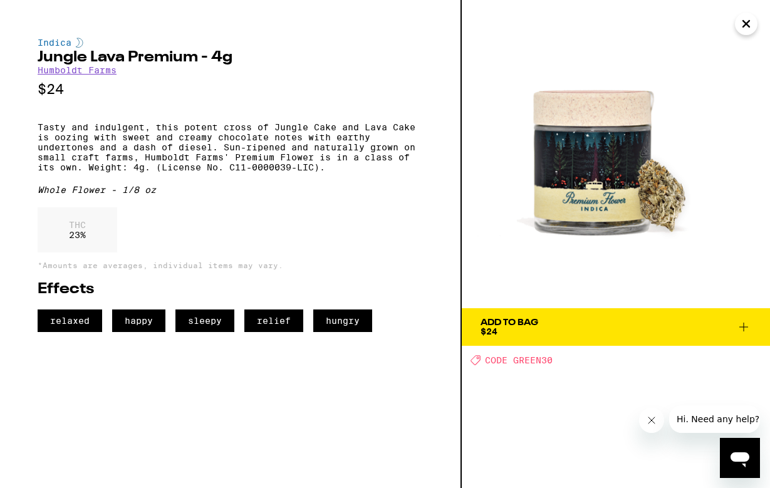
click at [570, 329] on span "Add To Bag $24" at bounding box center [615, 327] width 271 height 18
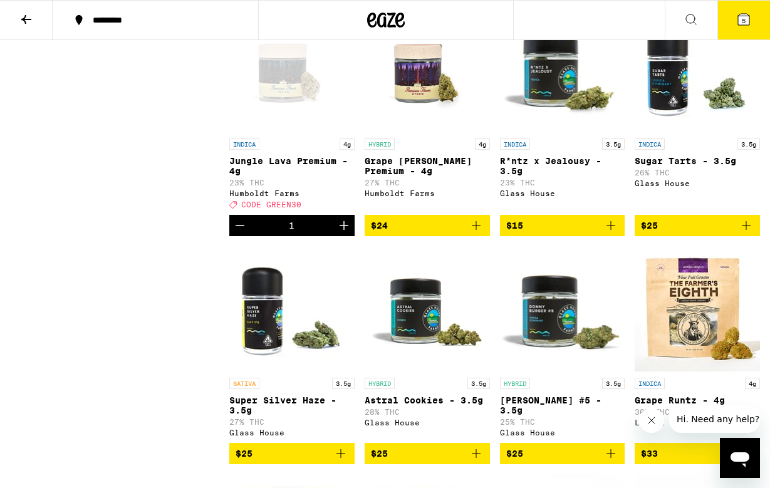
click at [739, 18] on icon at bounding box center [743, 19] width 11 height 11
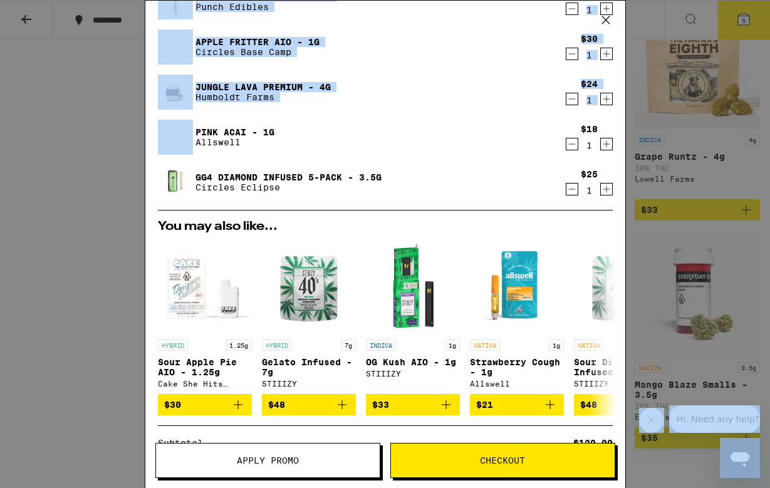
scroll to position [1170, 0]
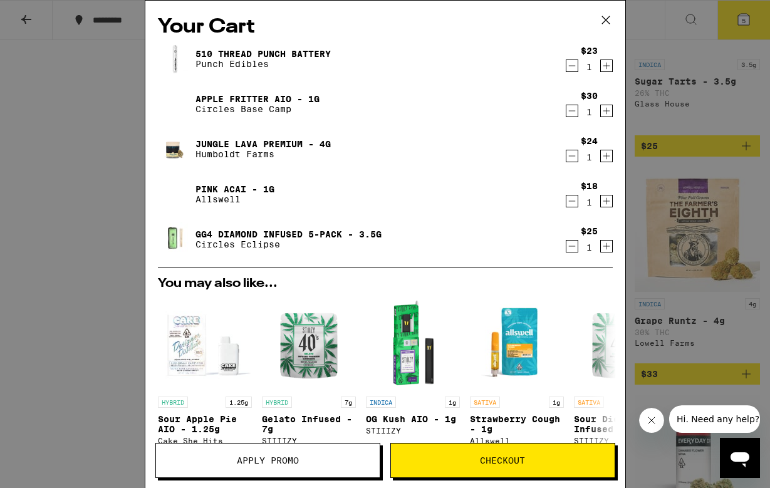
click at [465, 167] on div "510 Thread Punch Battery Punch Edibles $23 1 Apple Fritter AIO - 1g Circles Bas…" at bounding box center [385, 153] width 455 height 225
click at [433, 175] on div "510 Thread Punch Battery Punch Edibles $23 1 Apple Fritter AIO - 1g Circles Bas…" at bounding box center [385, 153] width 455 height 225
click at [571, 160] on icon "Decrement" at bounding box center [571, 155] width 11 height 15
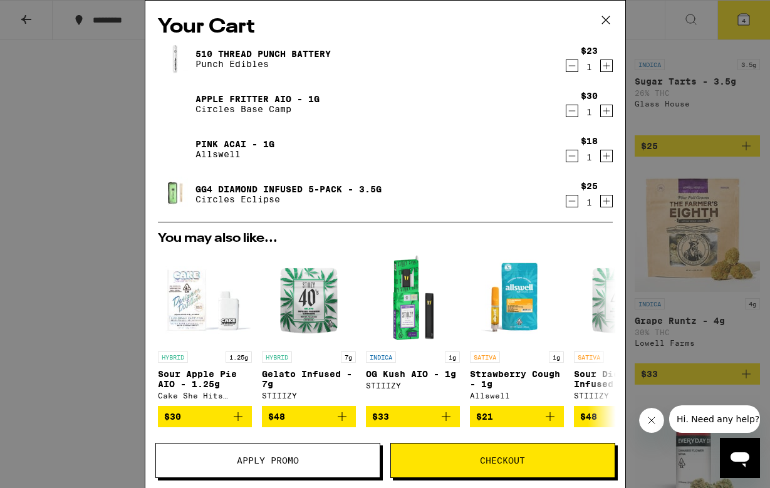
click at [688, 250] on div "Your Cart 510 Thread Punch Battery Punch Edibles $23 1 Apple Fritter AIO - 1g C…" at bounding box center [385, 244] width 770 height 488
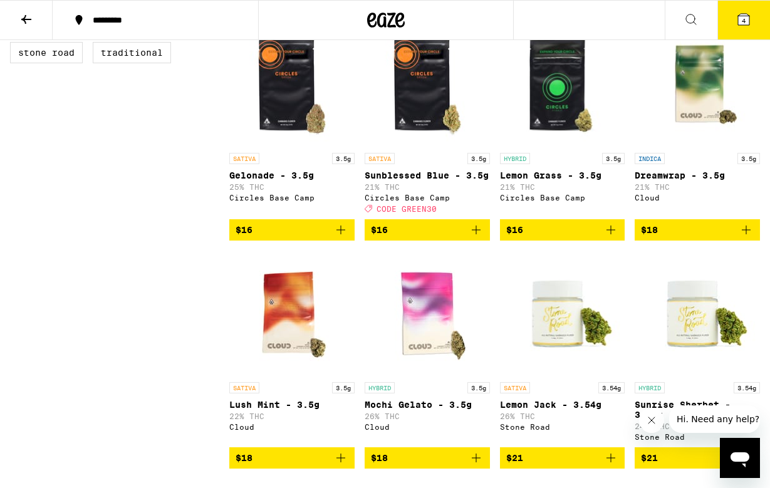
scroll to position [616, 0]
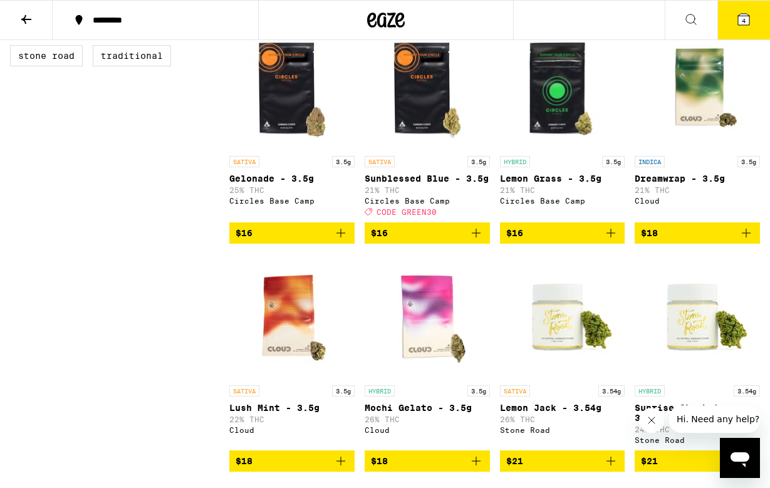
click at [688, 183] on p "Dreamwrap - 3.5g" at bounding box center [696, 178] width 125 height 10
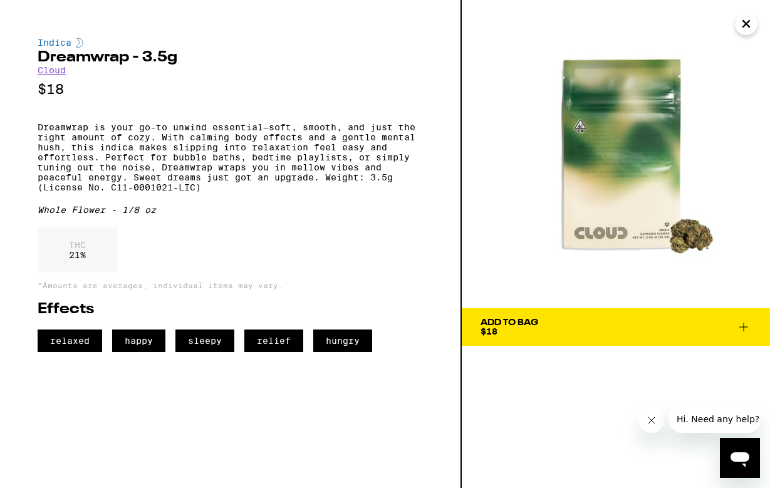
click at [554, 324] on span "Add To Bag $18" at bounding box center [615, 327] width 271 height 18
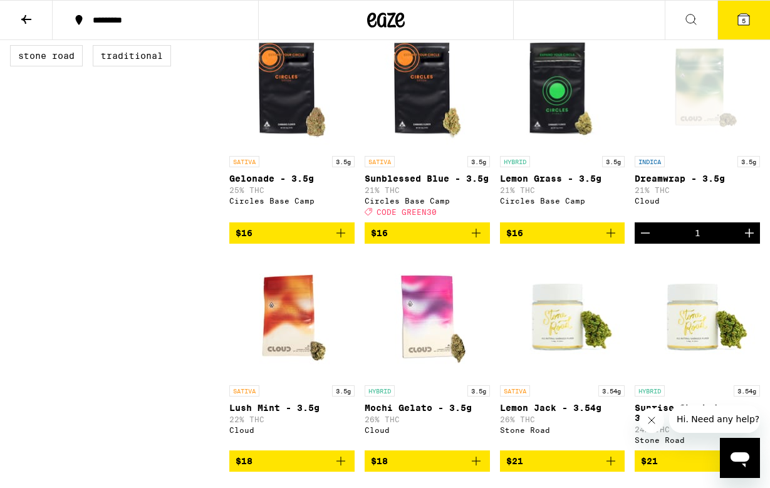
click at [738, 23] on icon at bounding box center [743, 19] width 11 height 11
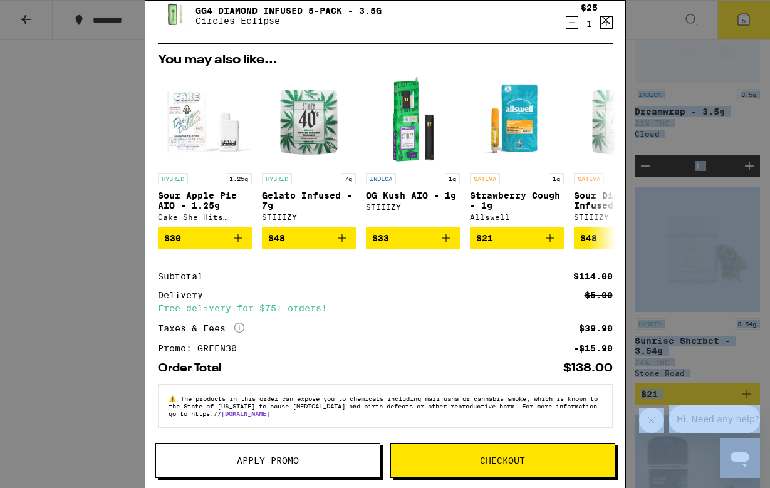
scroll to position [731, 0]
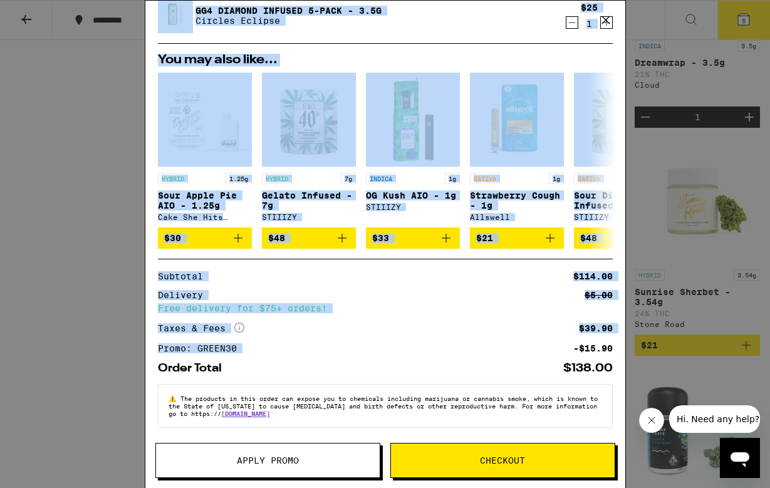
drag, startPoint x: 458, startPoint y: 182, endPoint x: 455, endPoint y: 341, distance: 159.1
click at [455, 341] on div "Your Cart 510 Thread Punch Battery Punch Edibles $23 1 Apple Fritter AIO - 1g C…" at bounding box center [385, 226] width 480 height 450
click at [458, 456] on span "Checkout" at bounding box center [503, 460] width 224 height 9
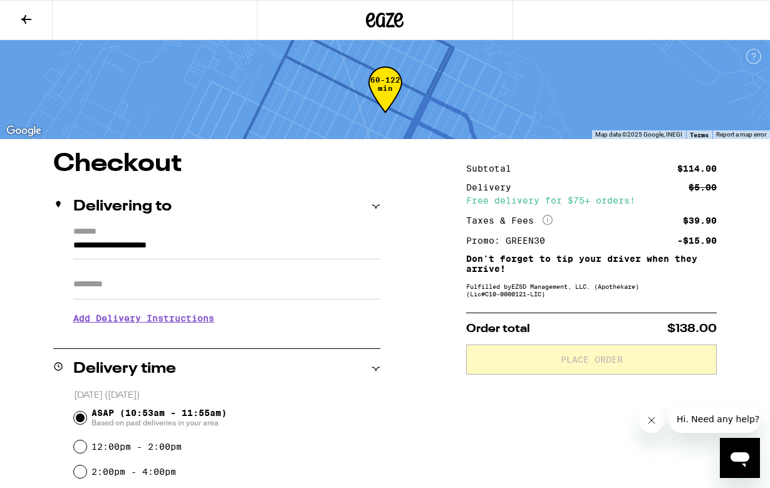
click at [296, 257] on input "**********" at bounding box center [226, 248] width 307 height 21
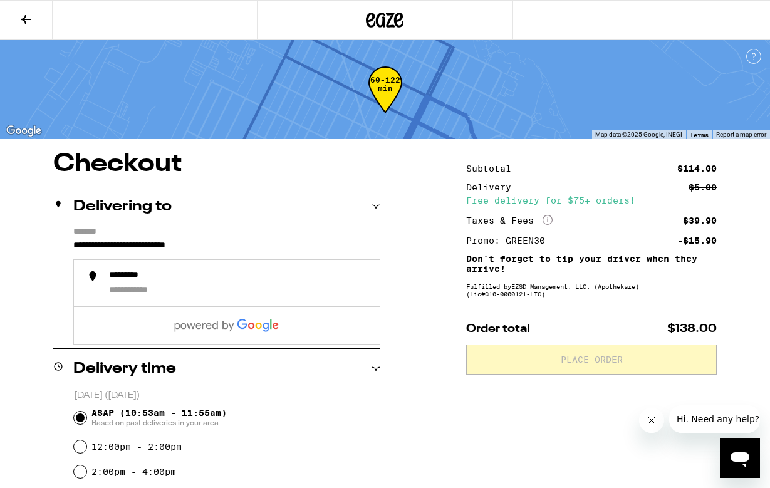
type input "**********"
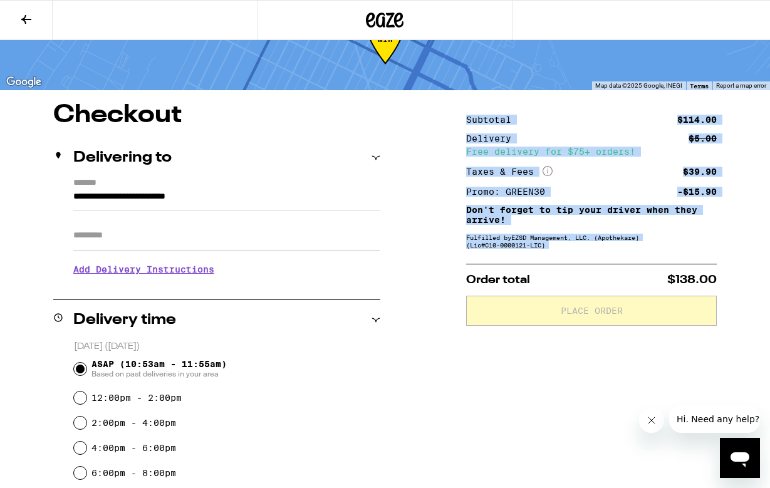
scroll to position [195, 0]
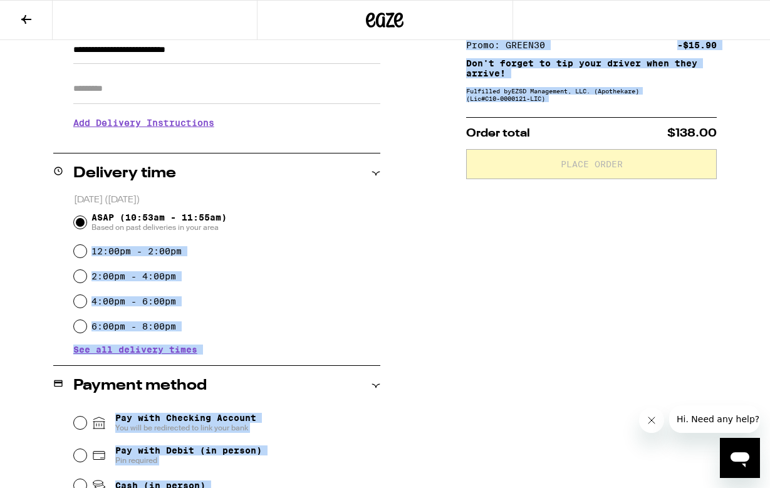
drag, startPoint x: 431, startPoint y: 319, endPoint x: 397, endPoint y: 240, distance: 86.1
click at [397, 240] on div "**********" at bounding box center [385, 367] width 770 height 822
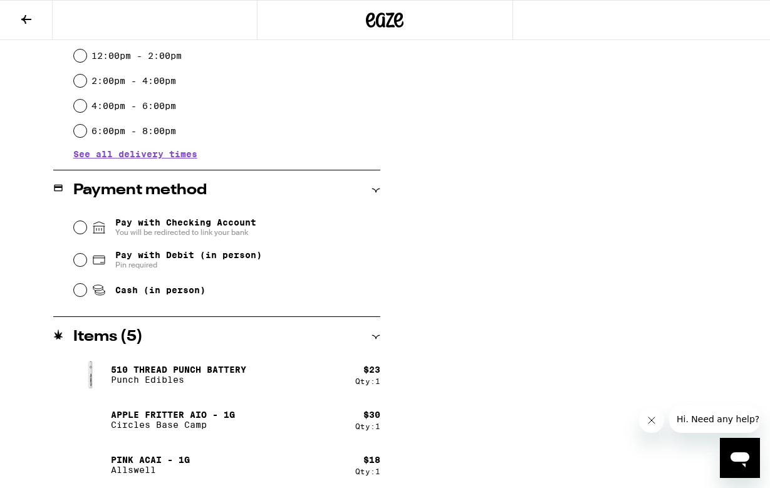
scroll to position [486, 0]
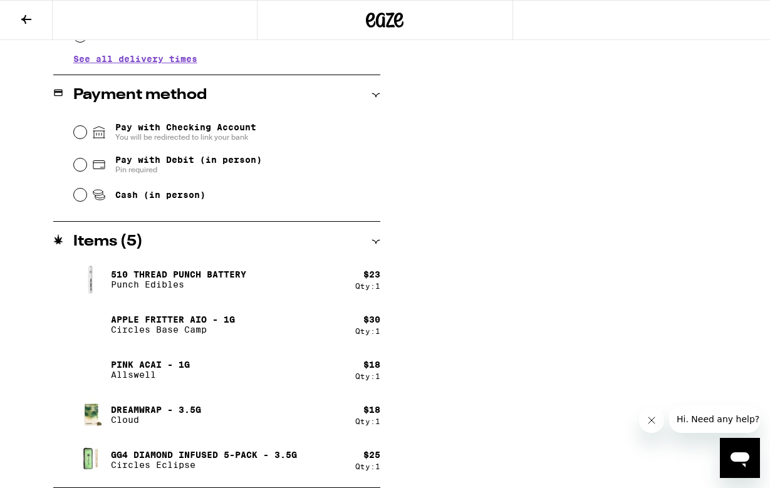
drag, startPoint x: 474, startPoint y: 289, endPoint x: 433, endPoint y: 349, distance: 73.5
click at [433, 349] on div "**********" at bounding box center [385, 77] width 770 height 822
click at [138, 202] on span "Cash (in person)" at bounding box center [148, 194] width 114 height 15
click at [86, 201] on input "Cash (in person)" at bounding box center [80, 194] width 13 height 13
radio input "true"
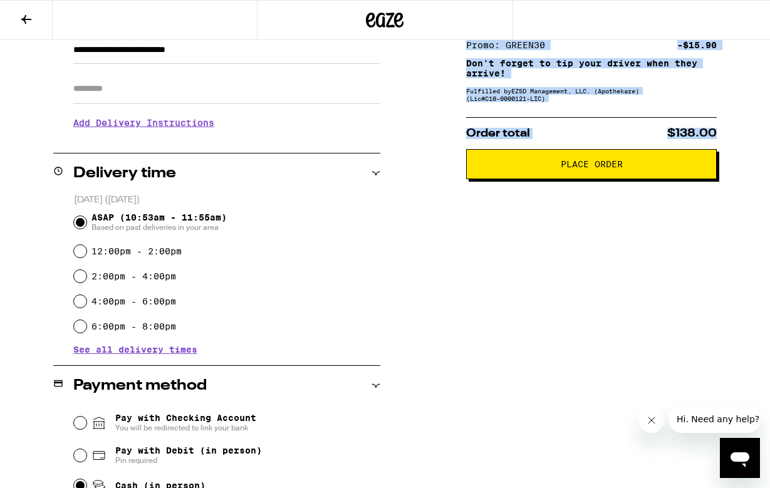
scroll to position [269, 0]
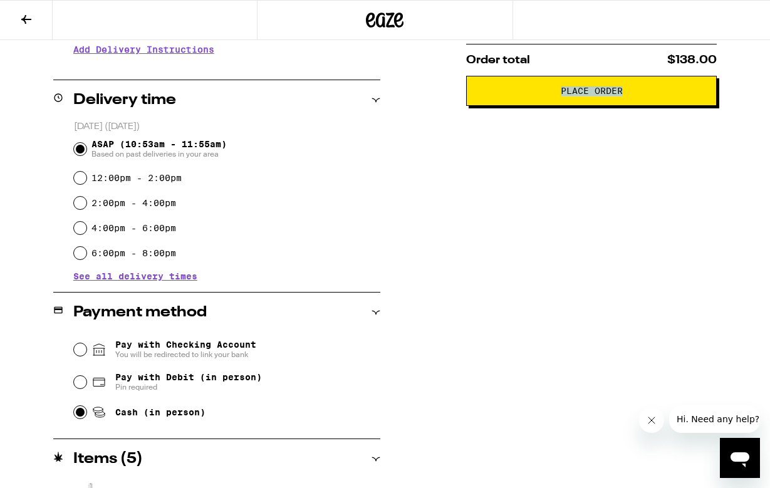
drag, startPoint x: 468, startPoint y: 254, endPoint x: 544, endPoint y: 232, distance: 78.3
click at [544, 232] on div "Subtotal $114.00 Delivery $5.00 Free delivery for $75+ orders! Taxes & Fees Mor…" at bounding box center [591, 294] width 250 height 822
click at [577, 101] on button "Place Order" at bounding box center [591, 91] width 250 height 30
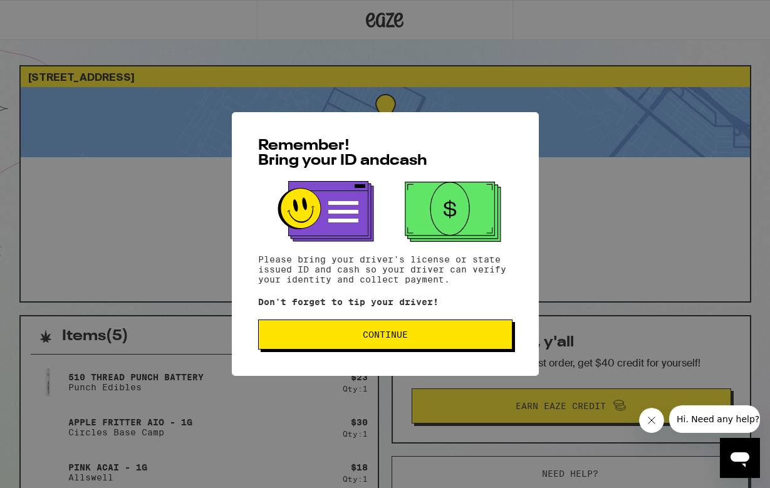
click at [361, 336] on span "Continue" at bounding box center [385, 334] width 233 height 9
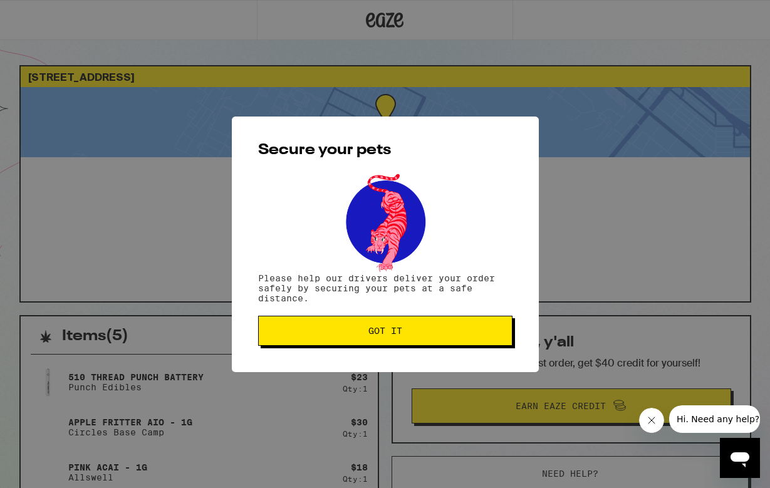
click at [381, 335] on span "Got it" at bounding box center [385, 330] width 34 height 9
